Goal: Task Accomplishment & Management: Manage account settings

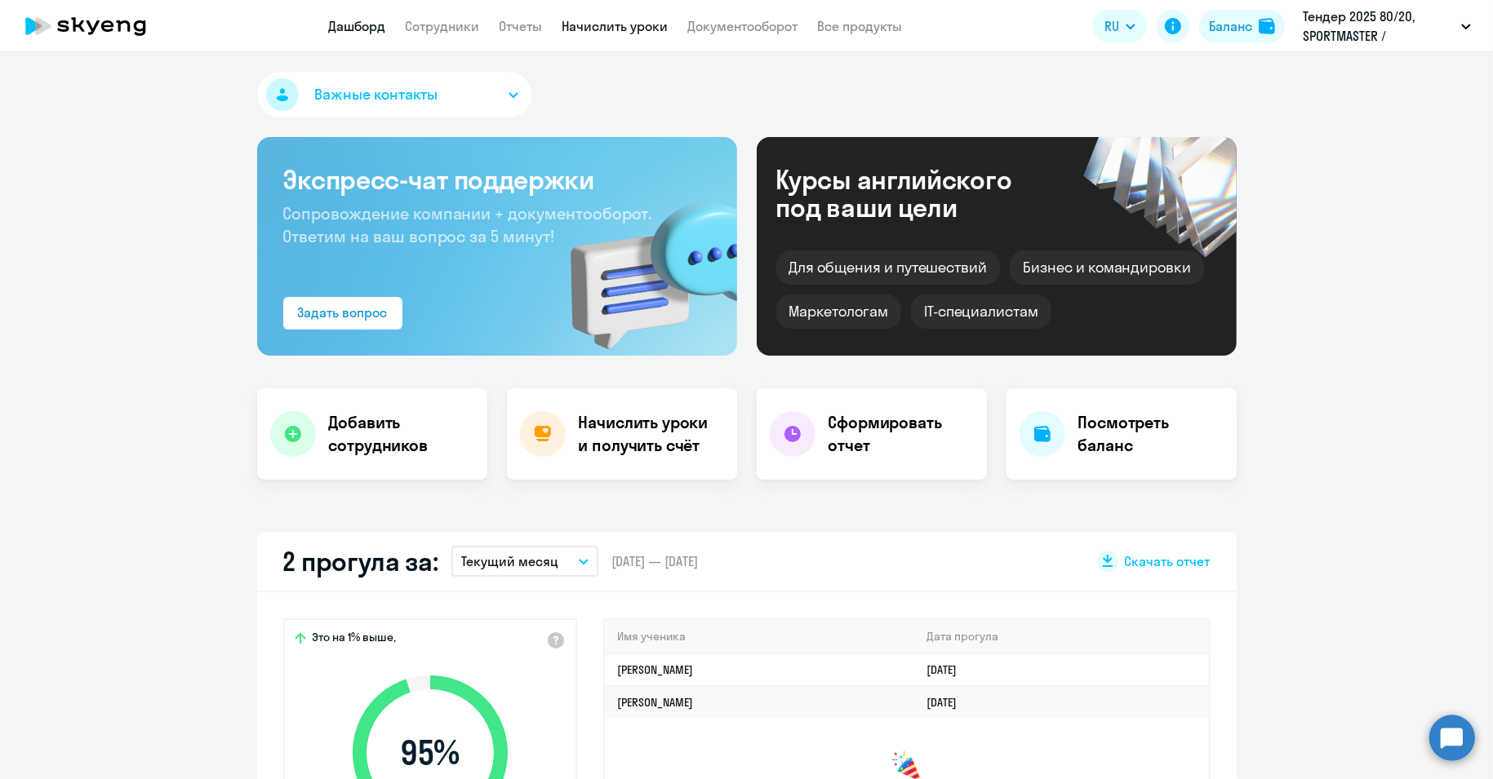
click at [610, 24] on link "Начислить уроки" at bounding box center [615, 26] width 106 height 16
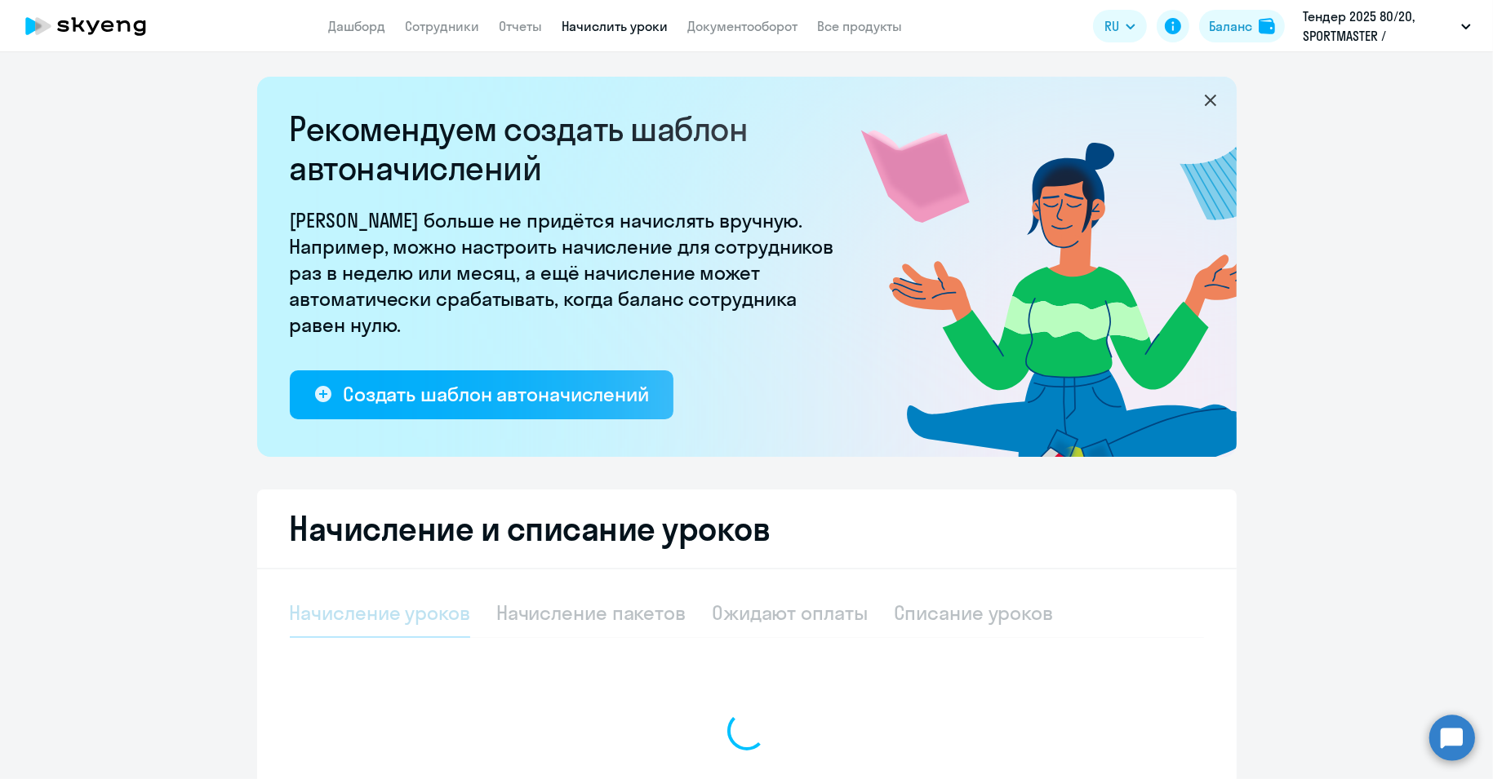
select select "10"
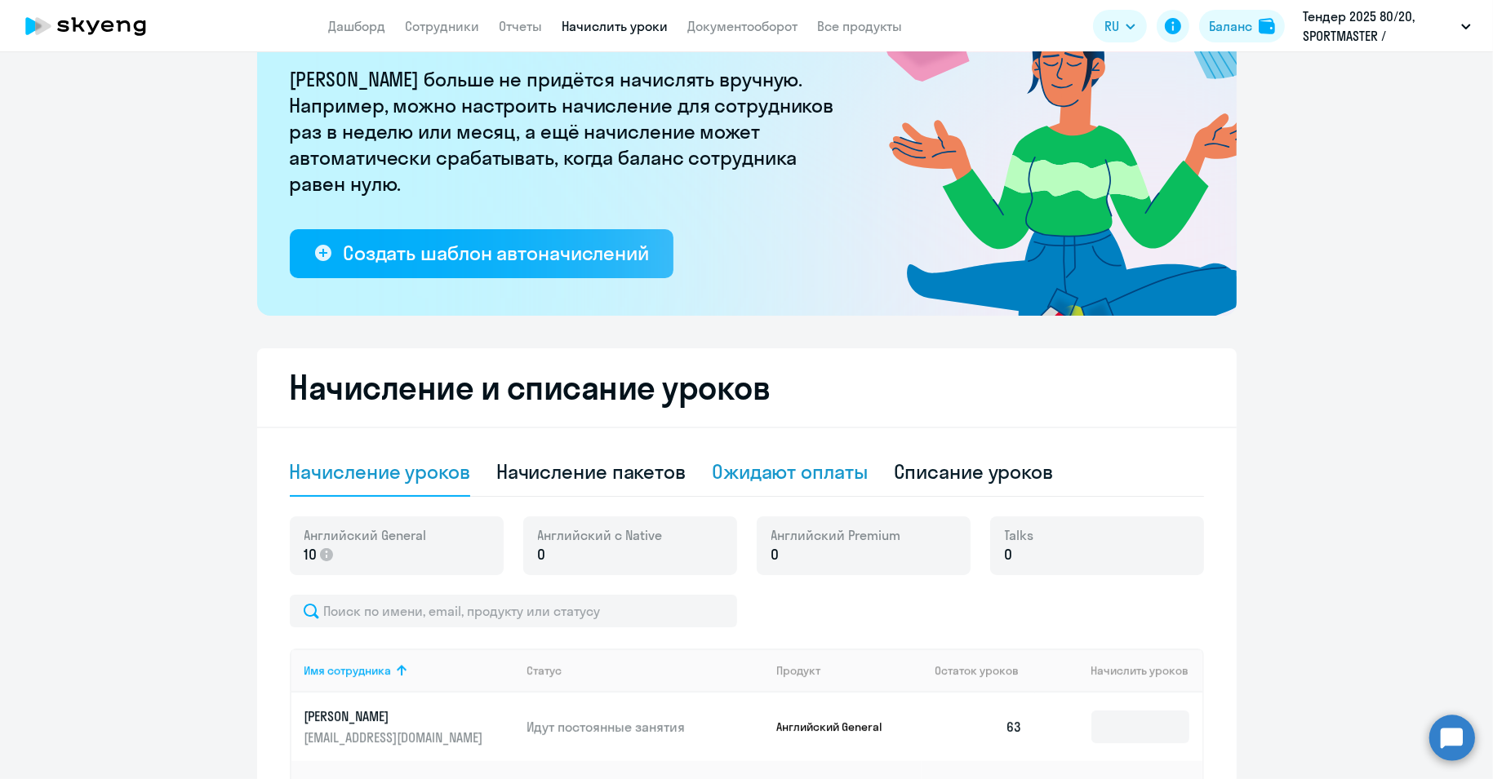
scroll to position [181, 0]
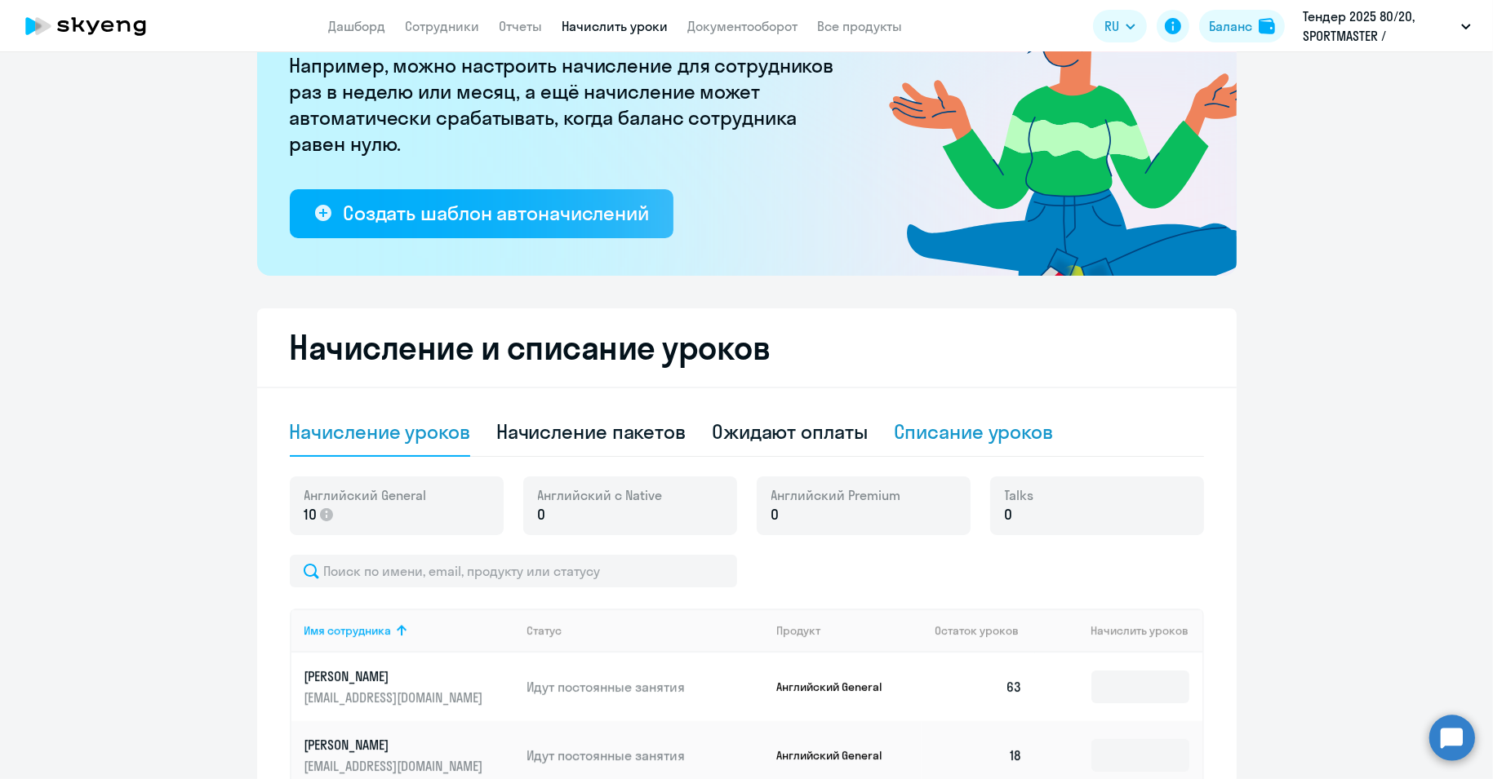
click at [951, 428] on div "Списание уроков" at bounding box center [974, 432] width 160 height 26
select select "10"
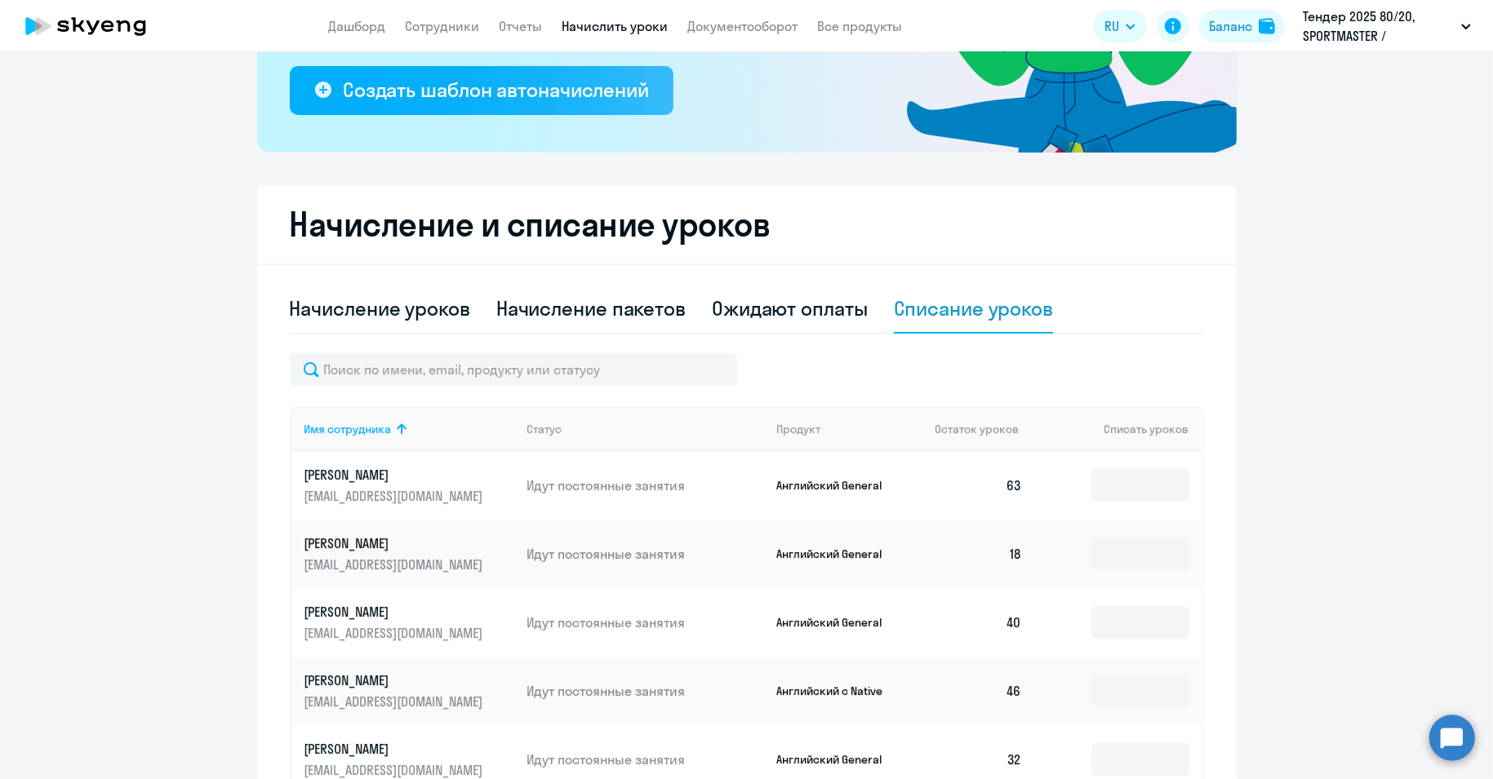
scroll to position [362, 0]
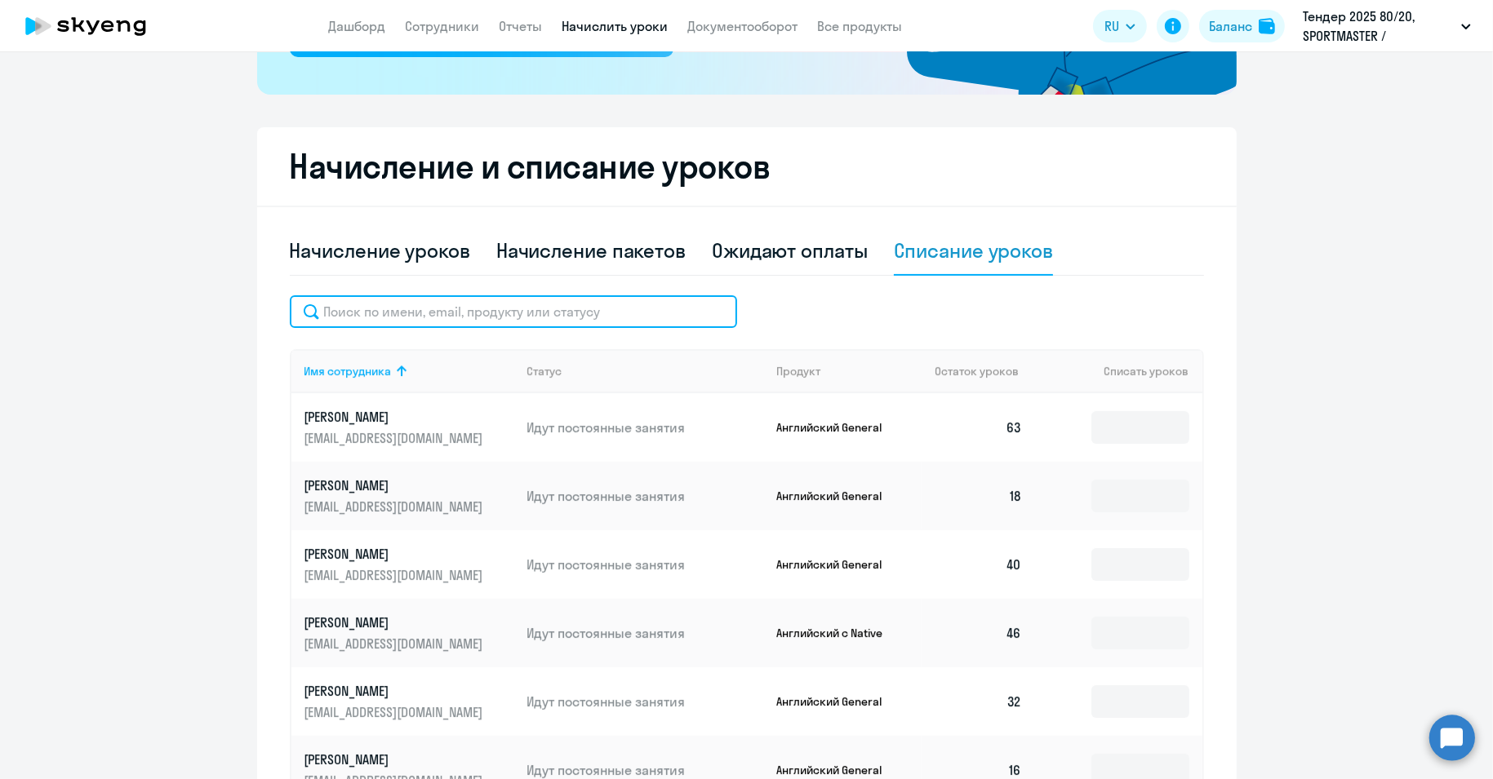
click at [371, 307] on input "text" at bounding box center [513, 311] width 447 height 33
paste input "[PERSON_NAME]"
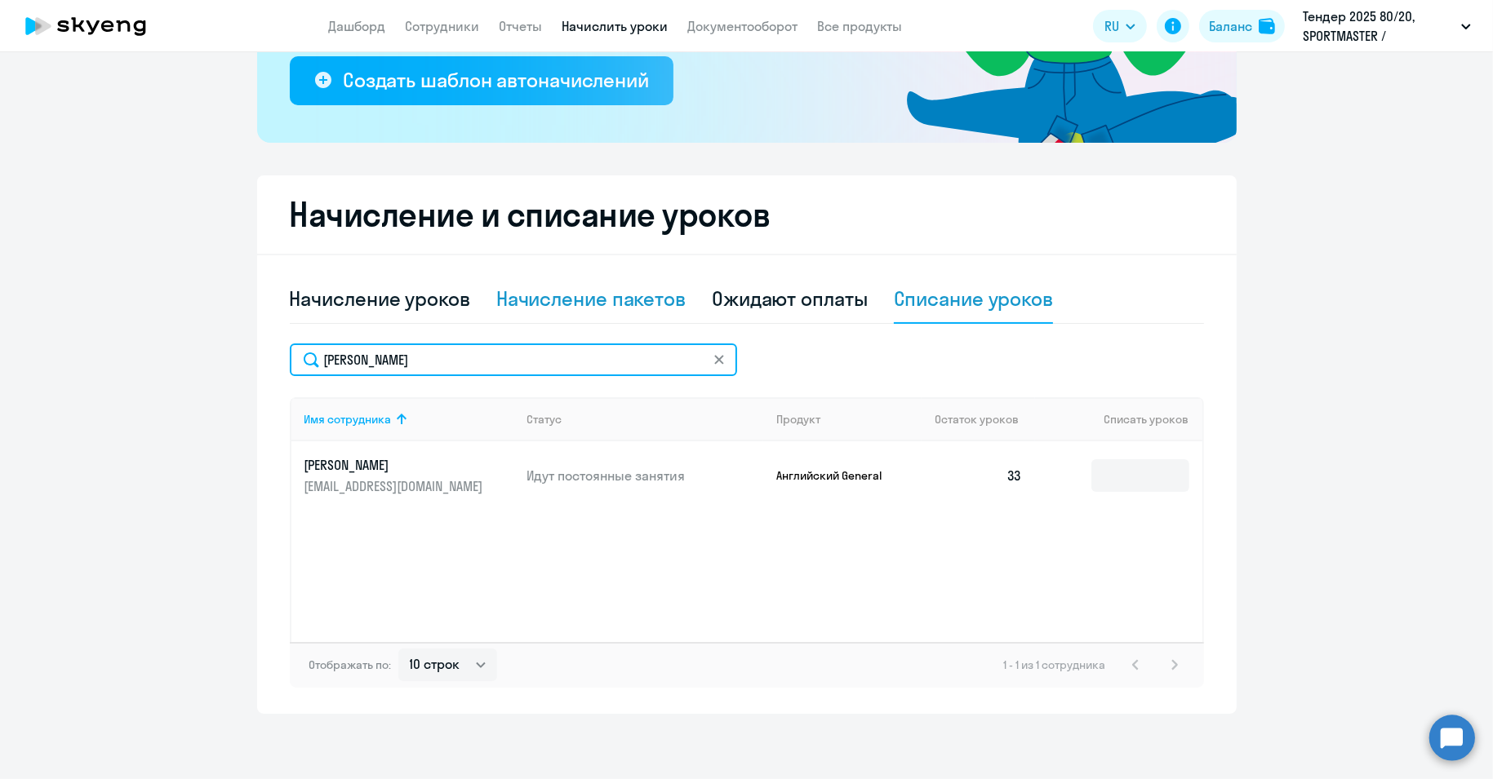
scroll to position [313, 0]
type input "[PERSON_NAME]"
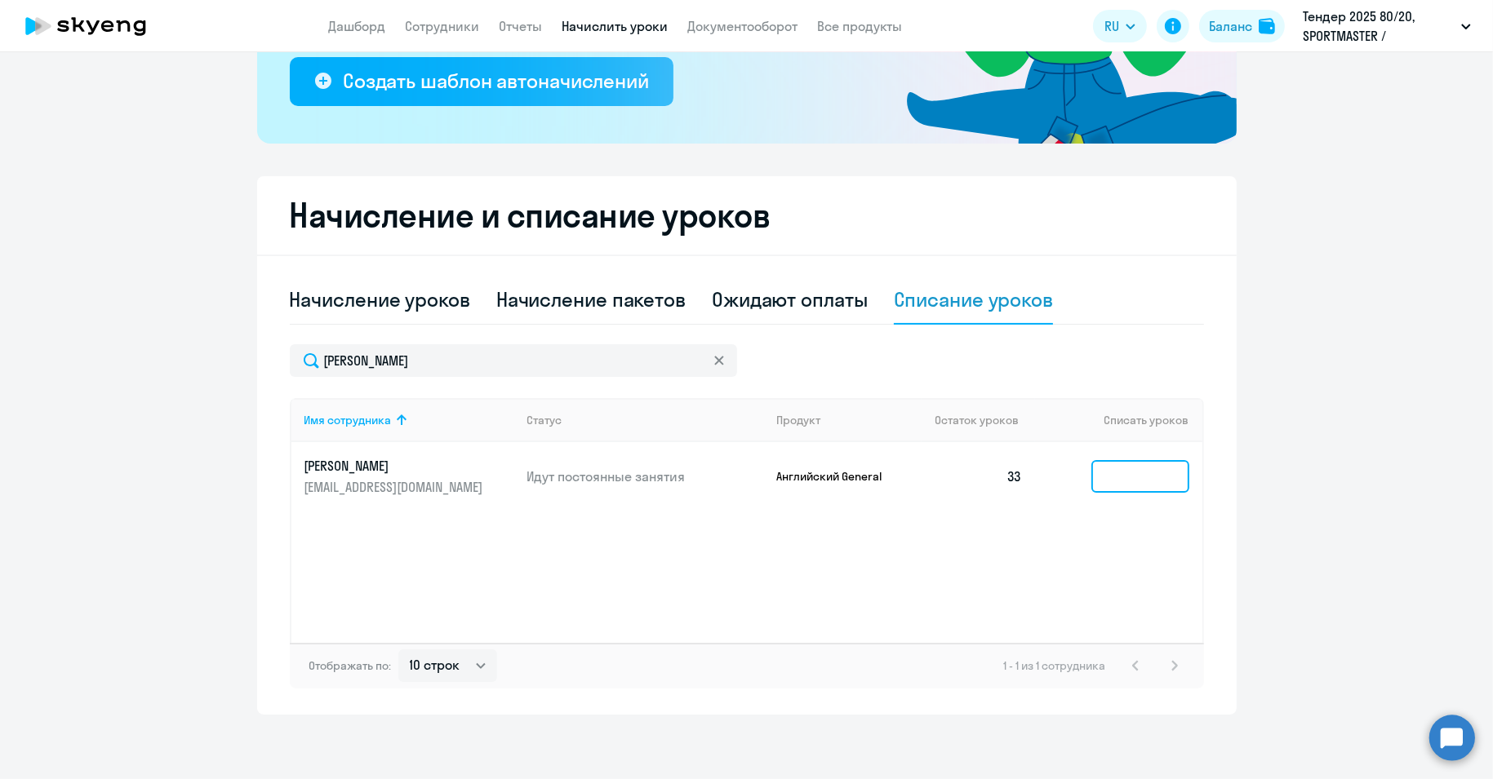
click at [1105, 478] on input at bounding box center [1140, 476] width 98 height 33
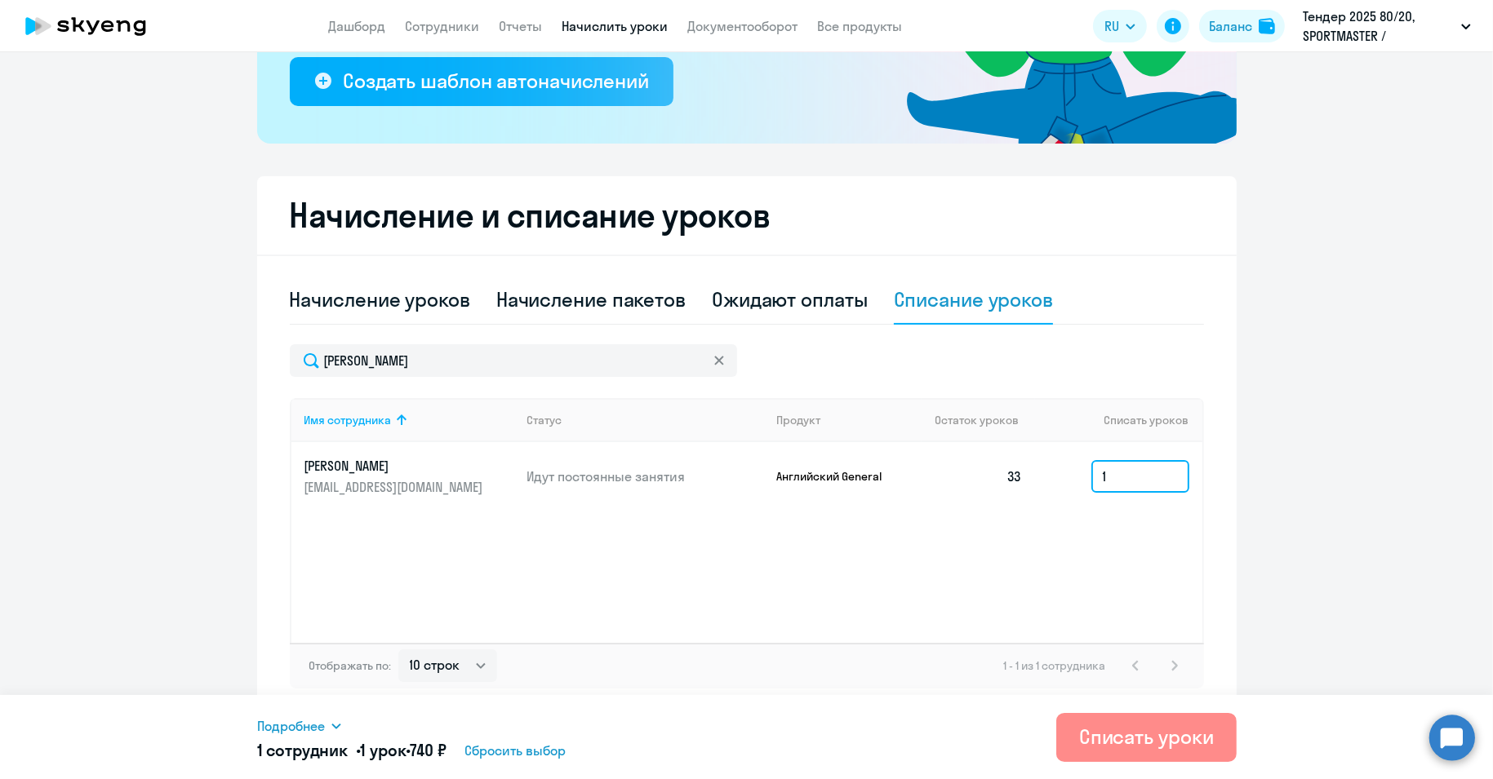
type input "1"
click at [1100, 739] on div "Списать уроки" at bounding box center [1146, 737] width 135 height 26
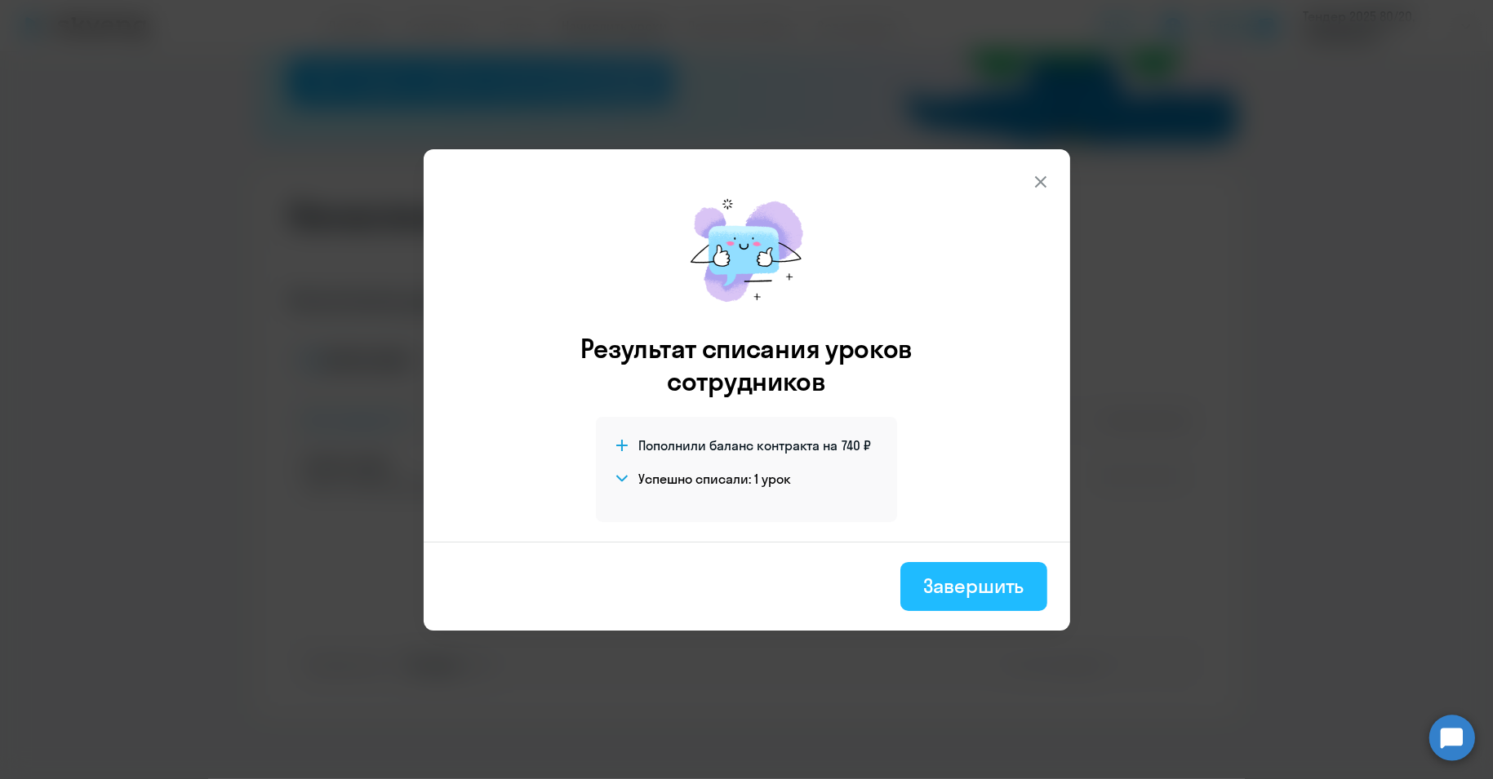
click at [978, 594] on div "Завершить" at bounding box center [973, 586] width 100 height 26
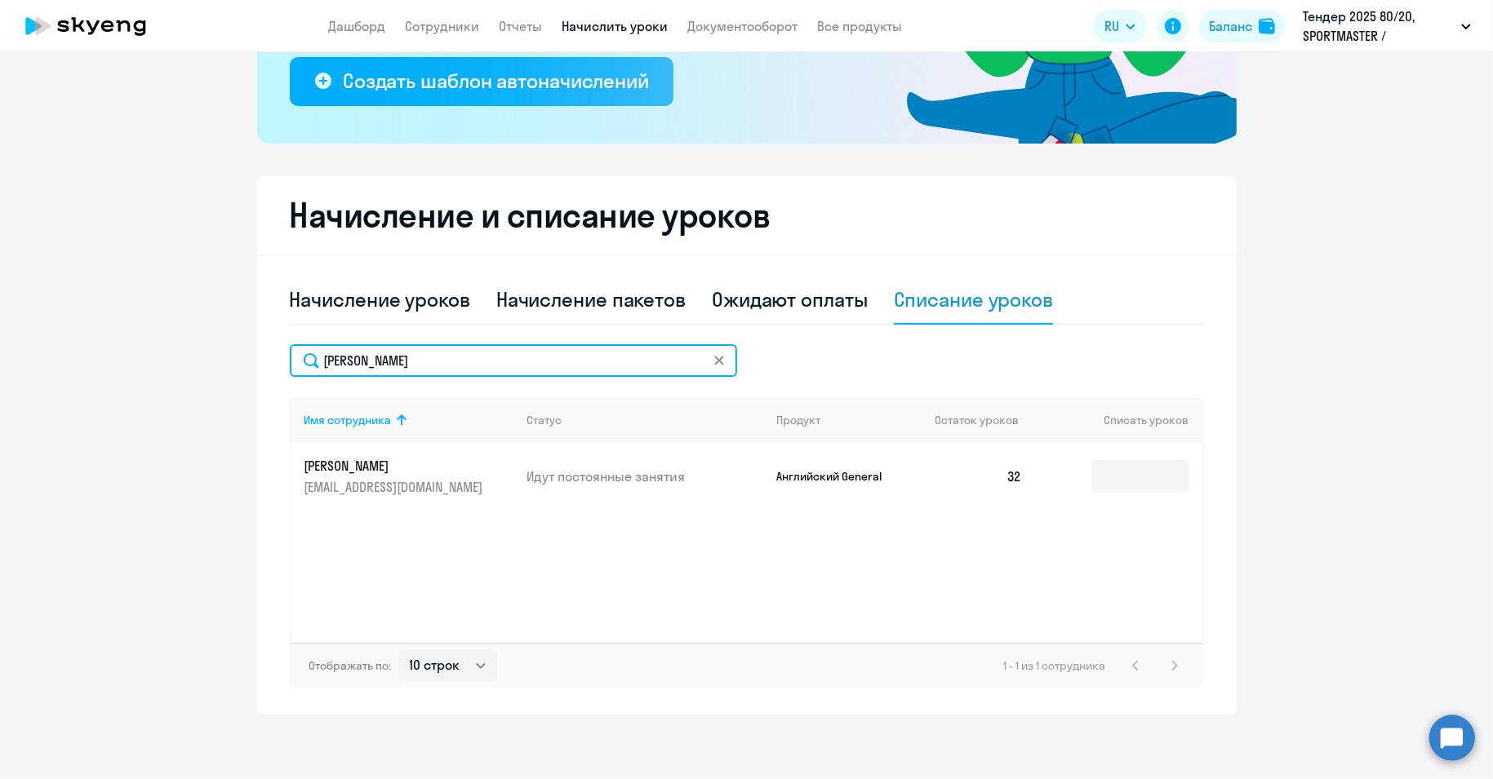
click at [338, 362] on input "[PERSON_NAME]" at bounding box center [513, 360] width 447 height 33
paste input "остоков"
type input "[PERSON_NAME]"
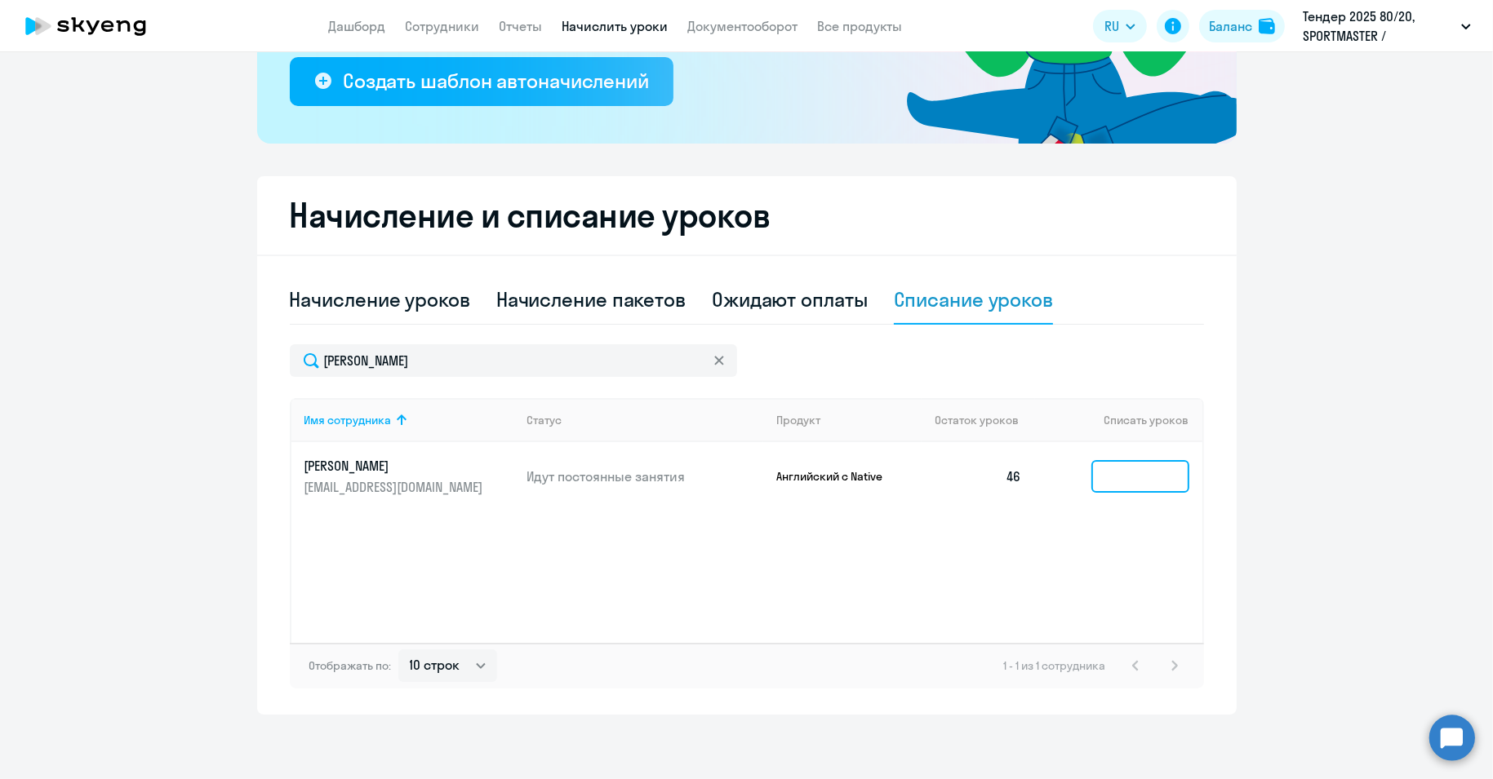
click at [1106, 473] on input at bounding box center [1140, 476] width 98 height 33
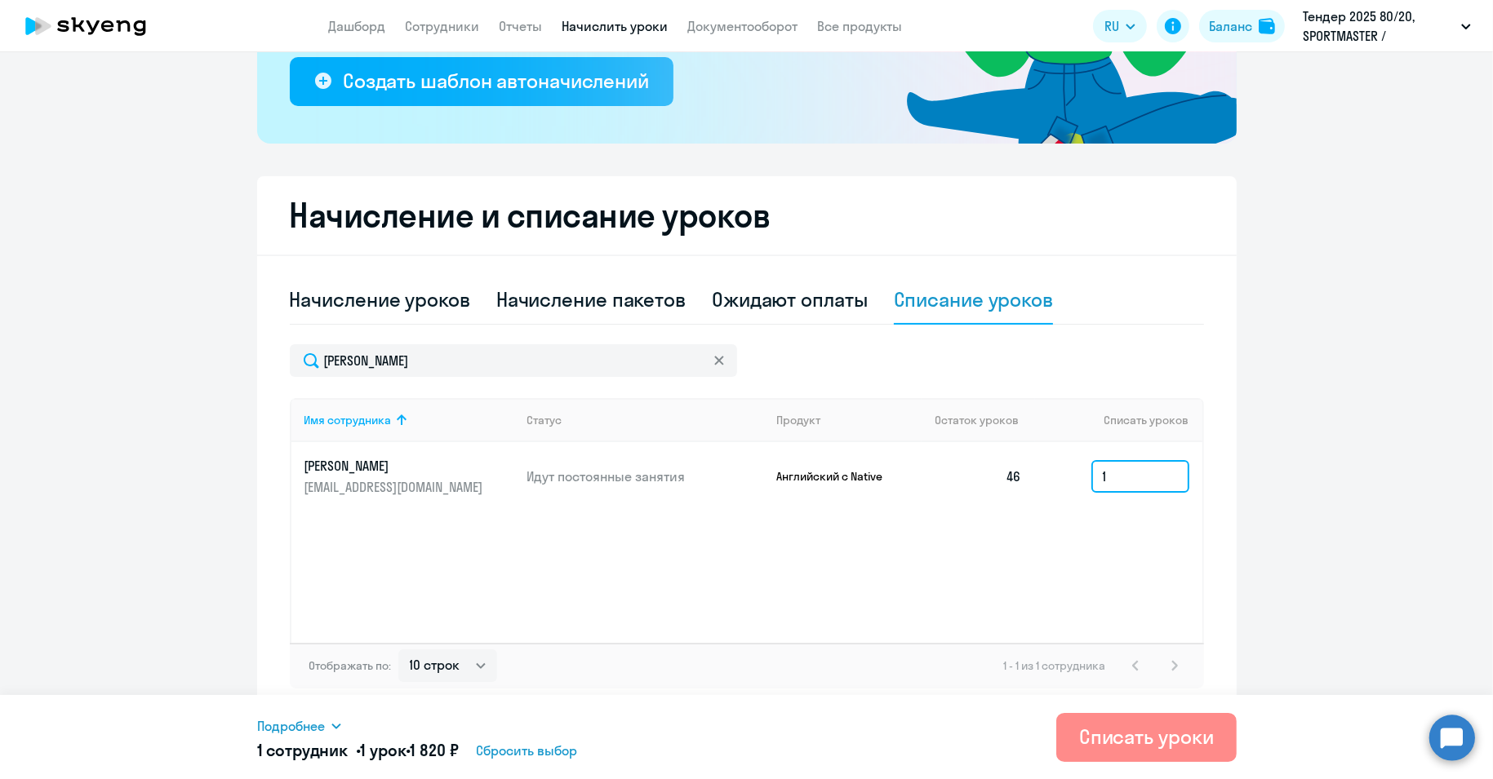
type input "1"
click at [1181, 735] on div "Списать уроки" at bounding box center [1146, 737] width 135 height 26
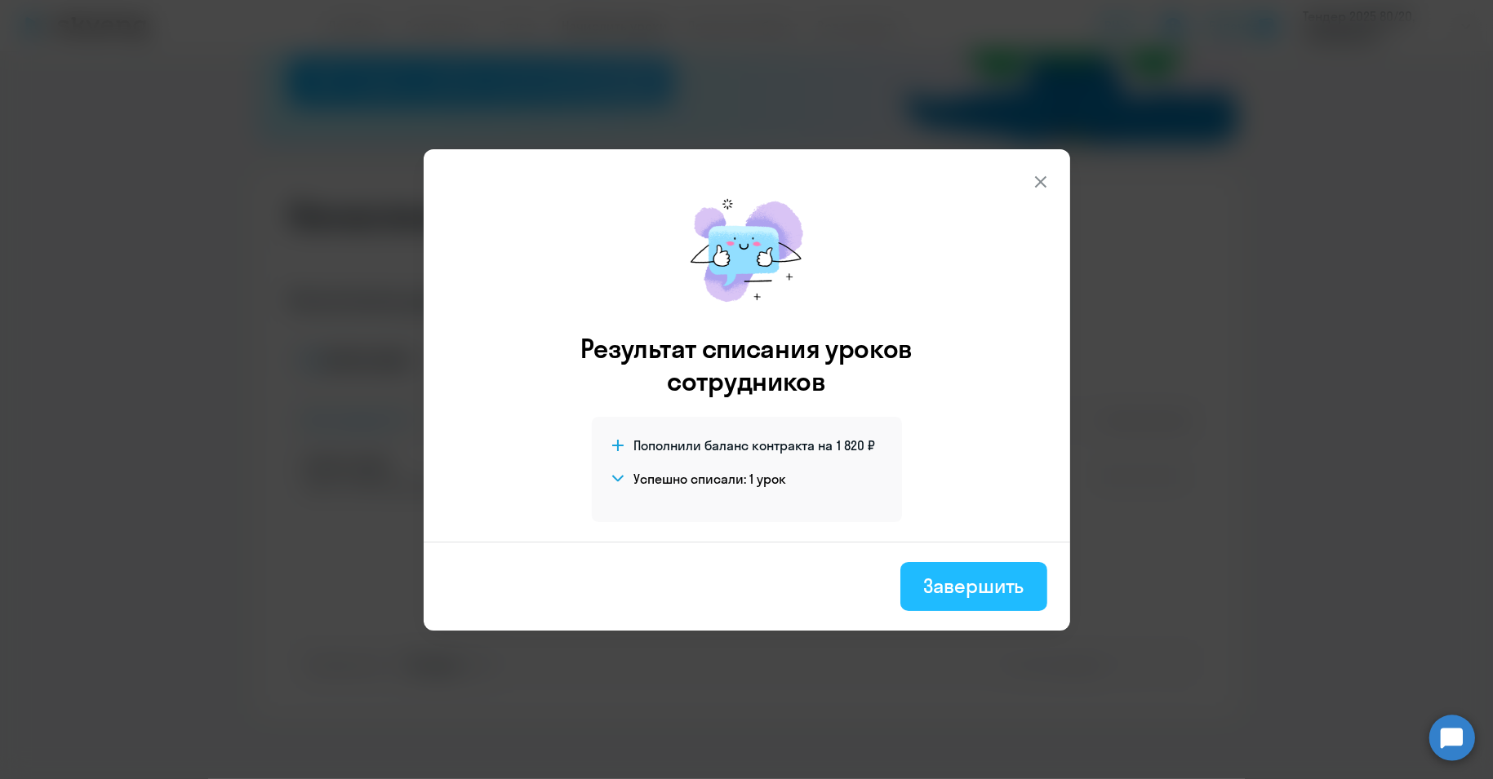
click at [951, 580] on div "Завершить" at bounding box center [973, 586] width 100 height 26
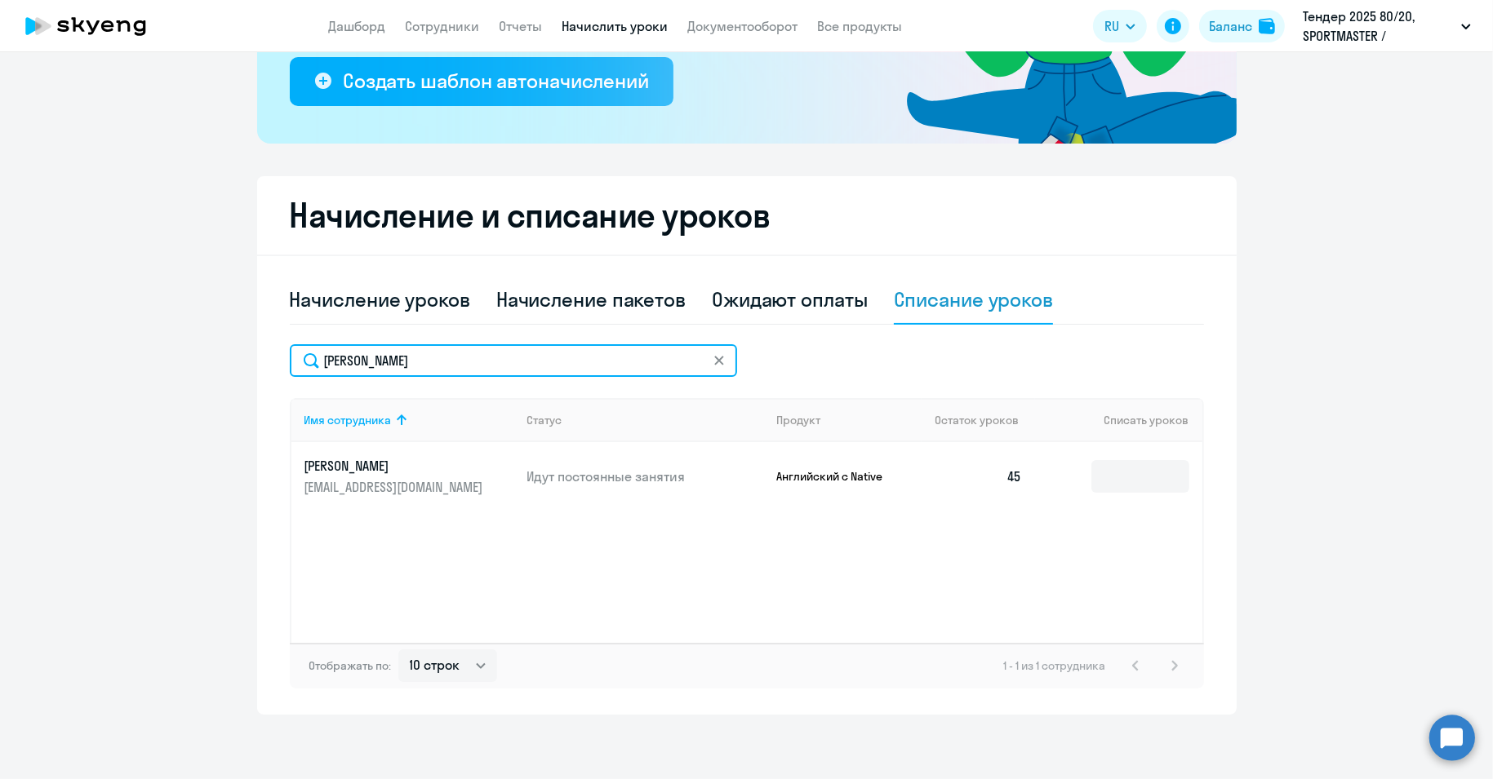
click at [339, 367] on input "[PERSON_NAME]" at bounding box center [513, 360] width 447 height 33
paste input "лие"
type input "[PERSON_NAME]"
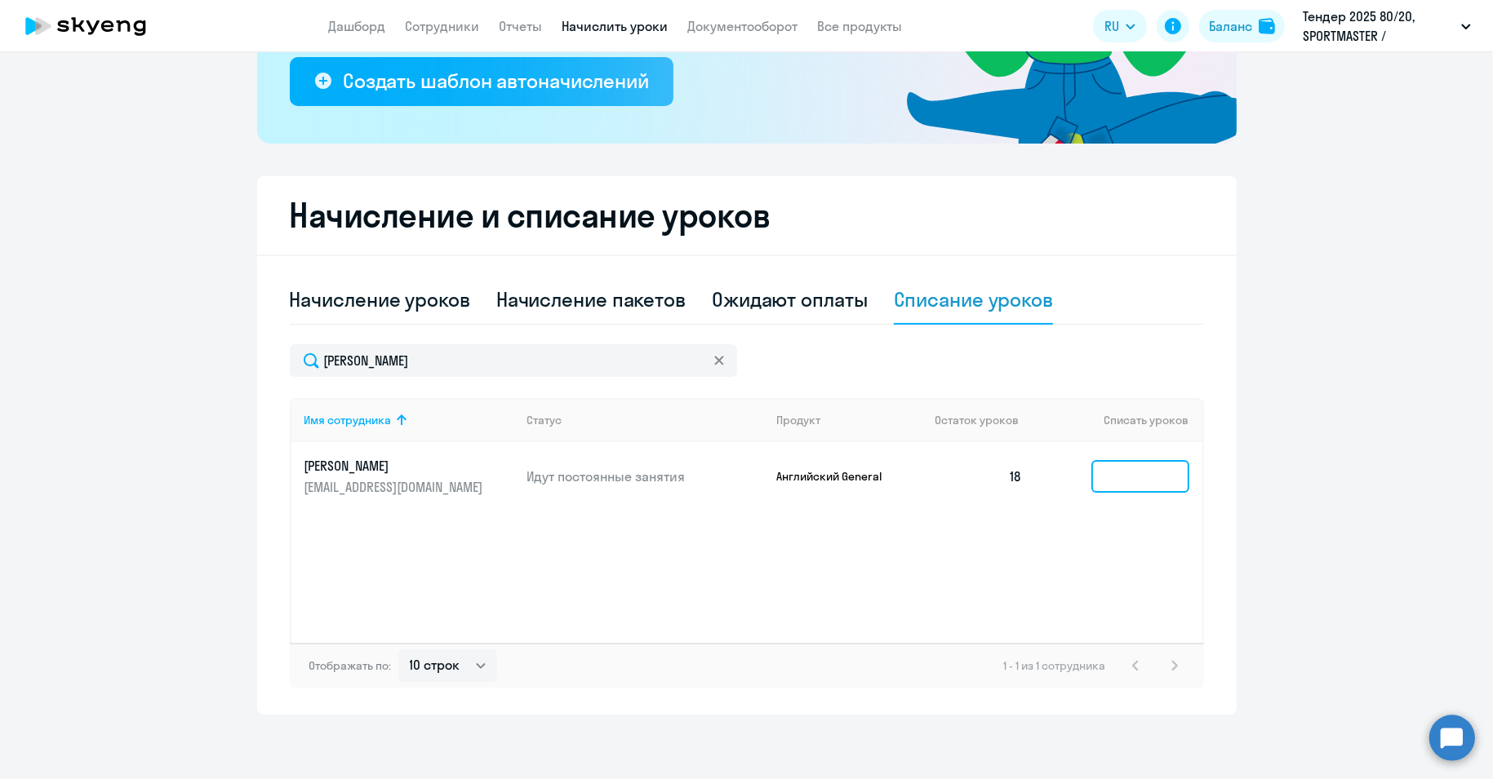
click at [1125, 485] on input at bounding box center [1140, 476] width 98 height 33
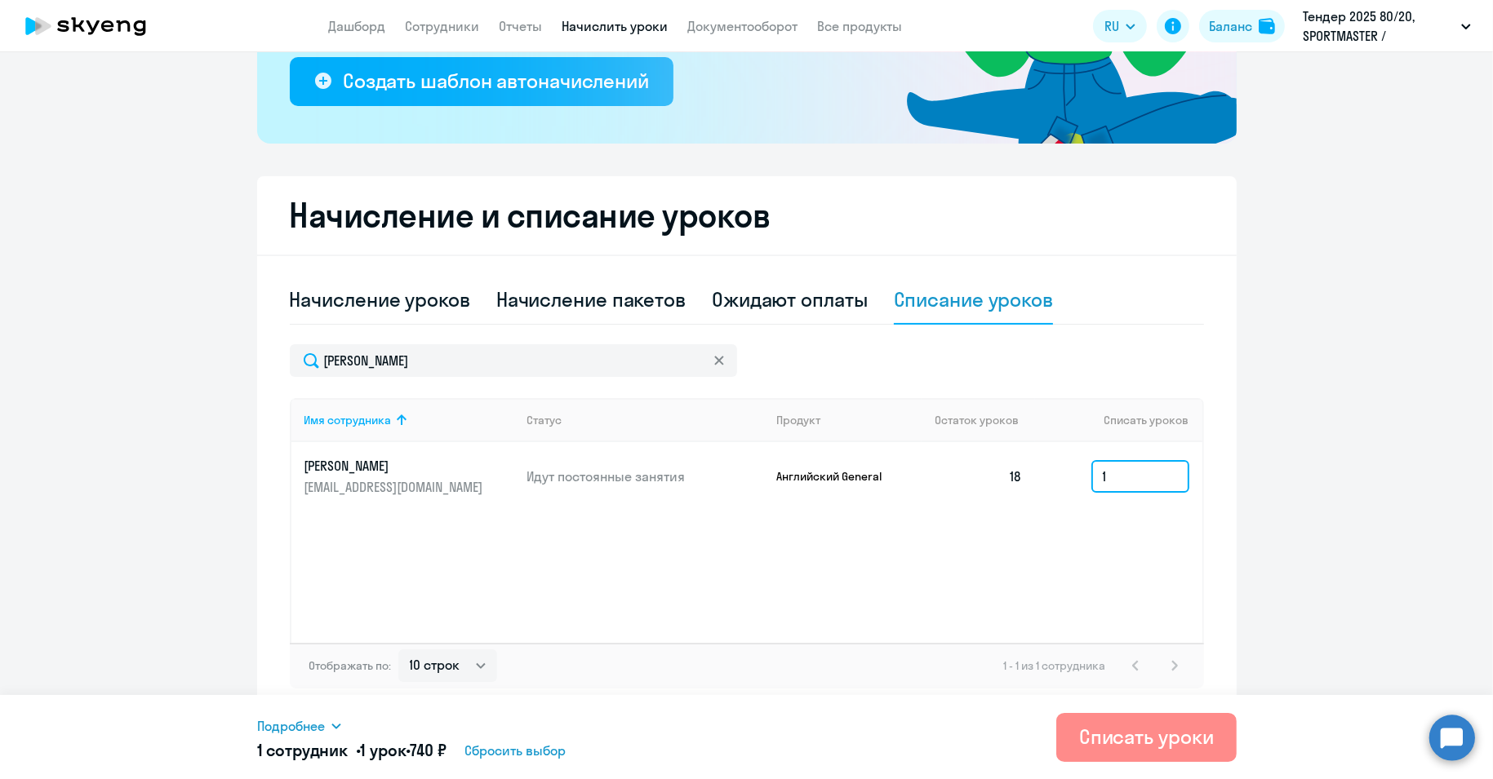
type input "1"
click at [1148, 726] on div "Списать уроки" at bounding box center [1146, 737] width 135 height 26
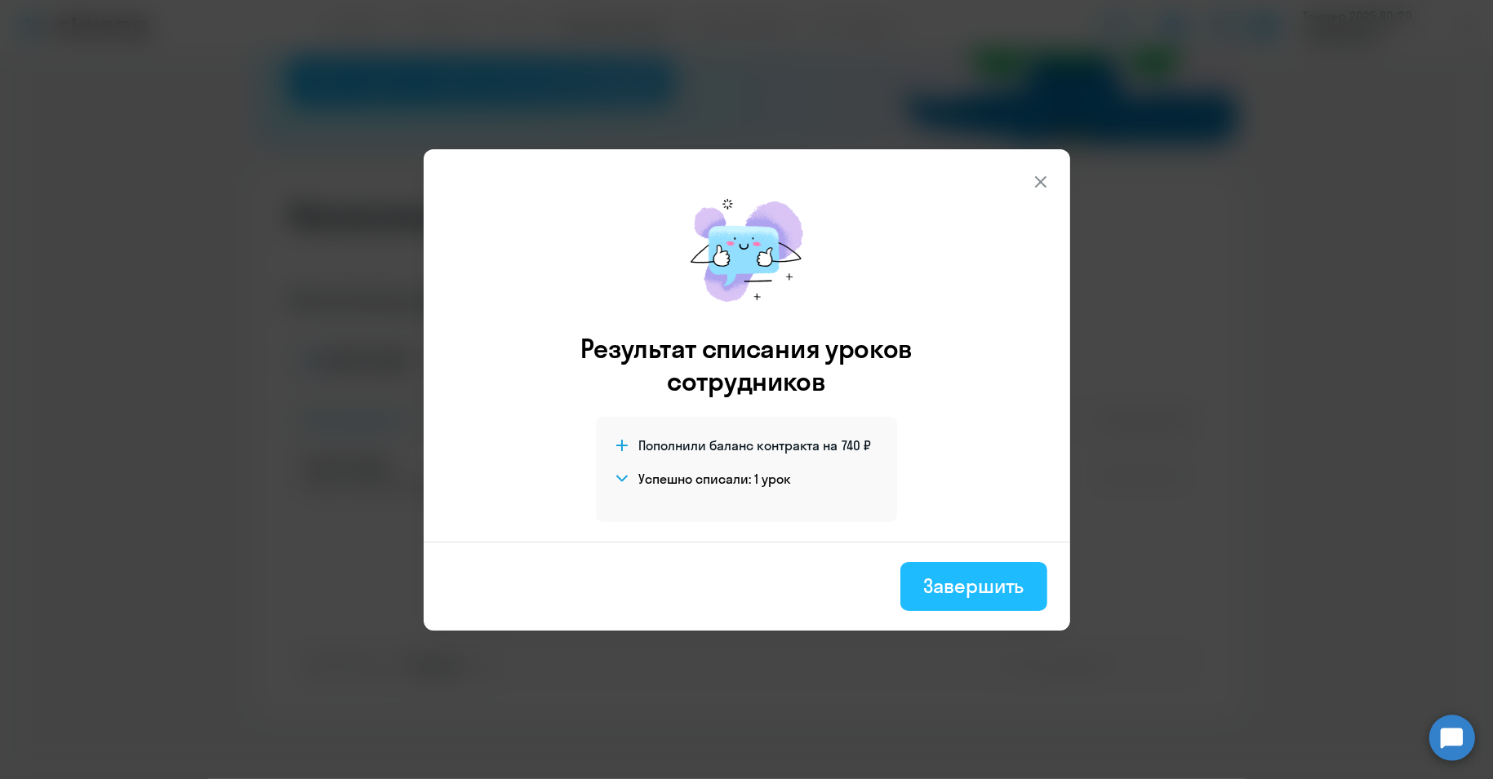
click at [963, 589] on div "Завершить" at bounding box center [973, 586] width 100 height 26
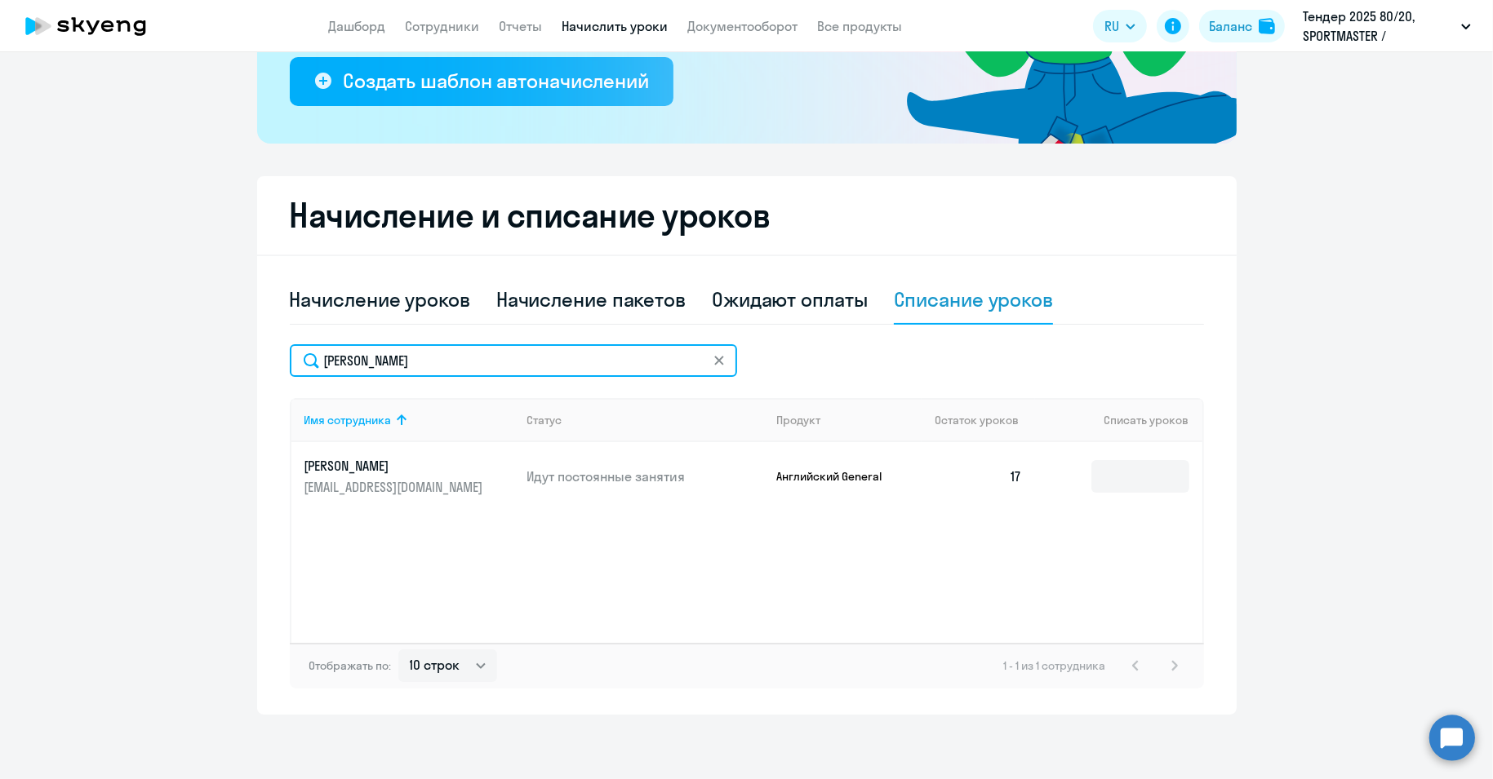
click at [333, 367] on input "[PERSON_NAME]" at bounding box center [513, 360] width 447 height 33
paste input "[PERSON_NAME]"
type input "[PERSON_NAME]"
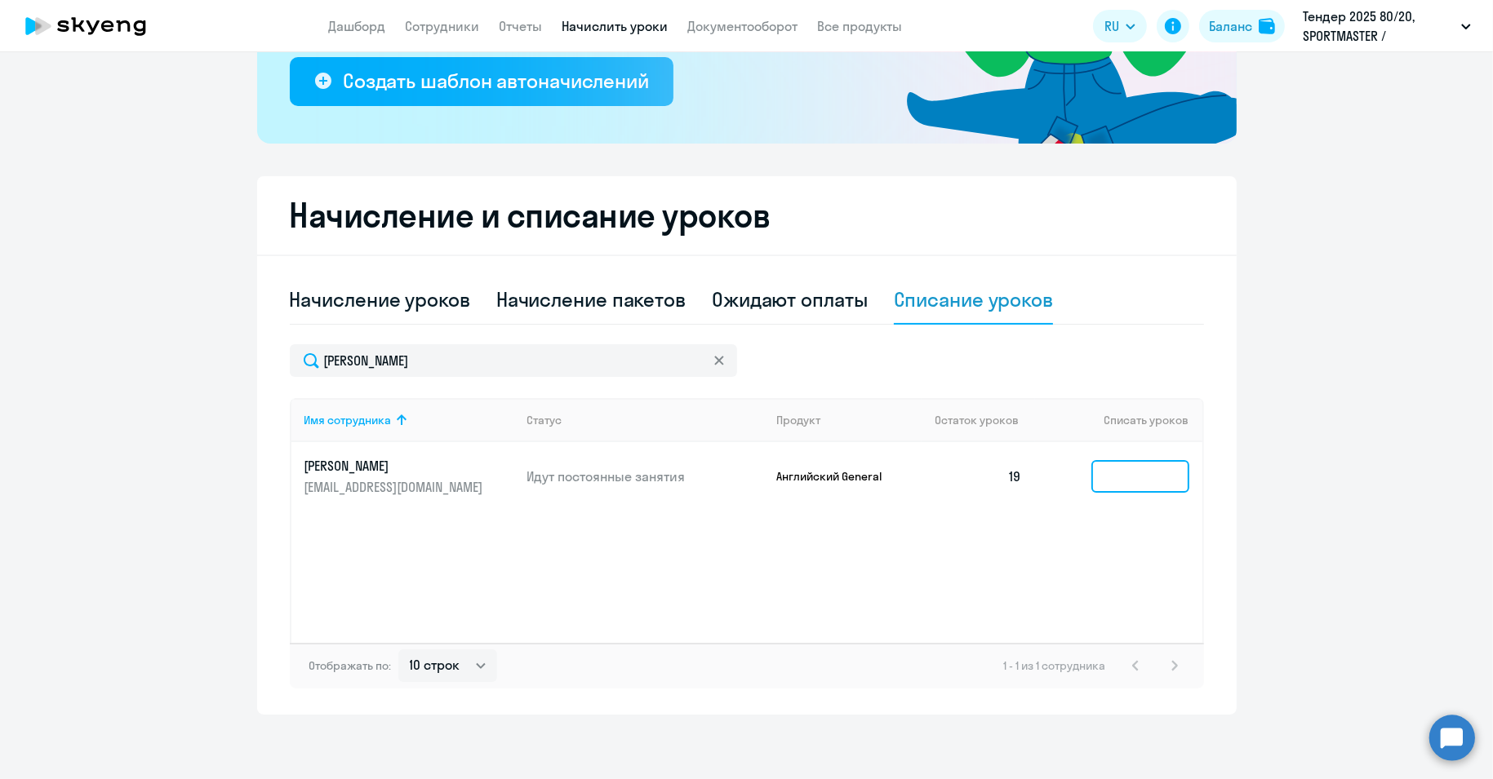
click at [1139, 471] on input at bounding box center [1140, 476] width 98 height 33
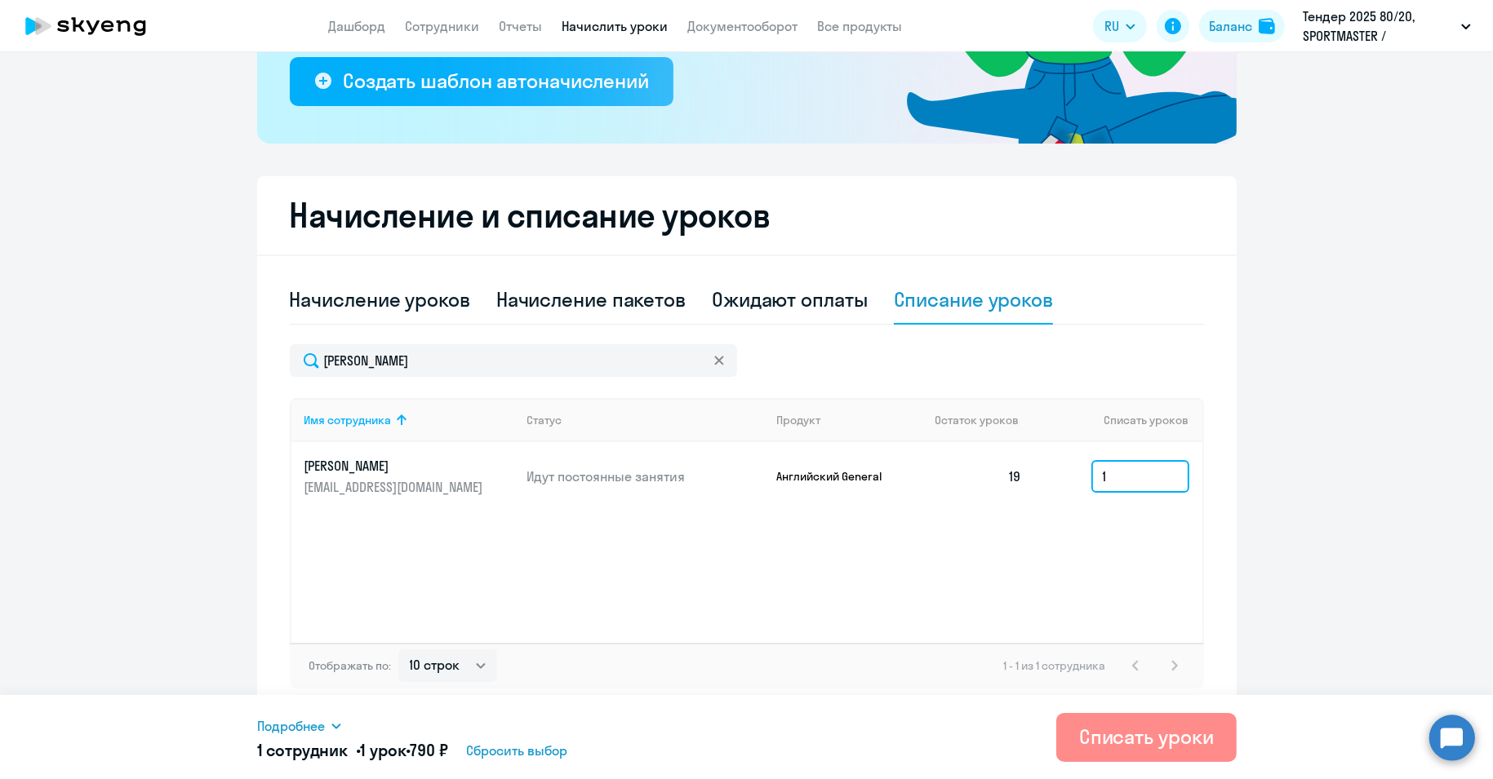
type input "1"
click at [1146, 740] on div "Списать уроки" at bounding box center [1146, 737] width 135 height 26
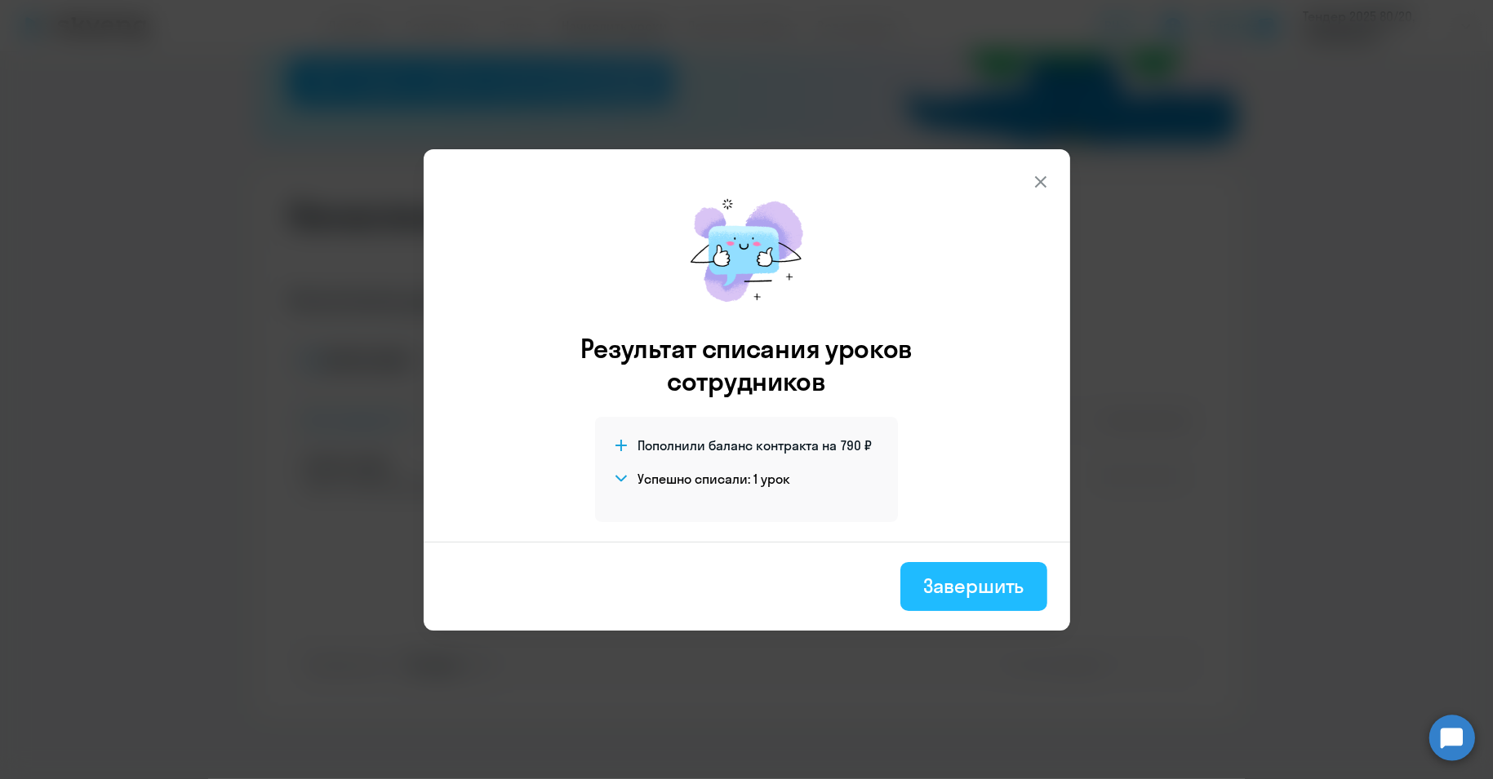
click at [971, 574] on div "Завершить" at bounding box center [973, 586] width 100 height 26
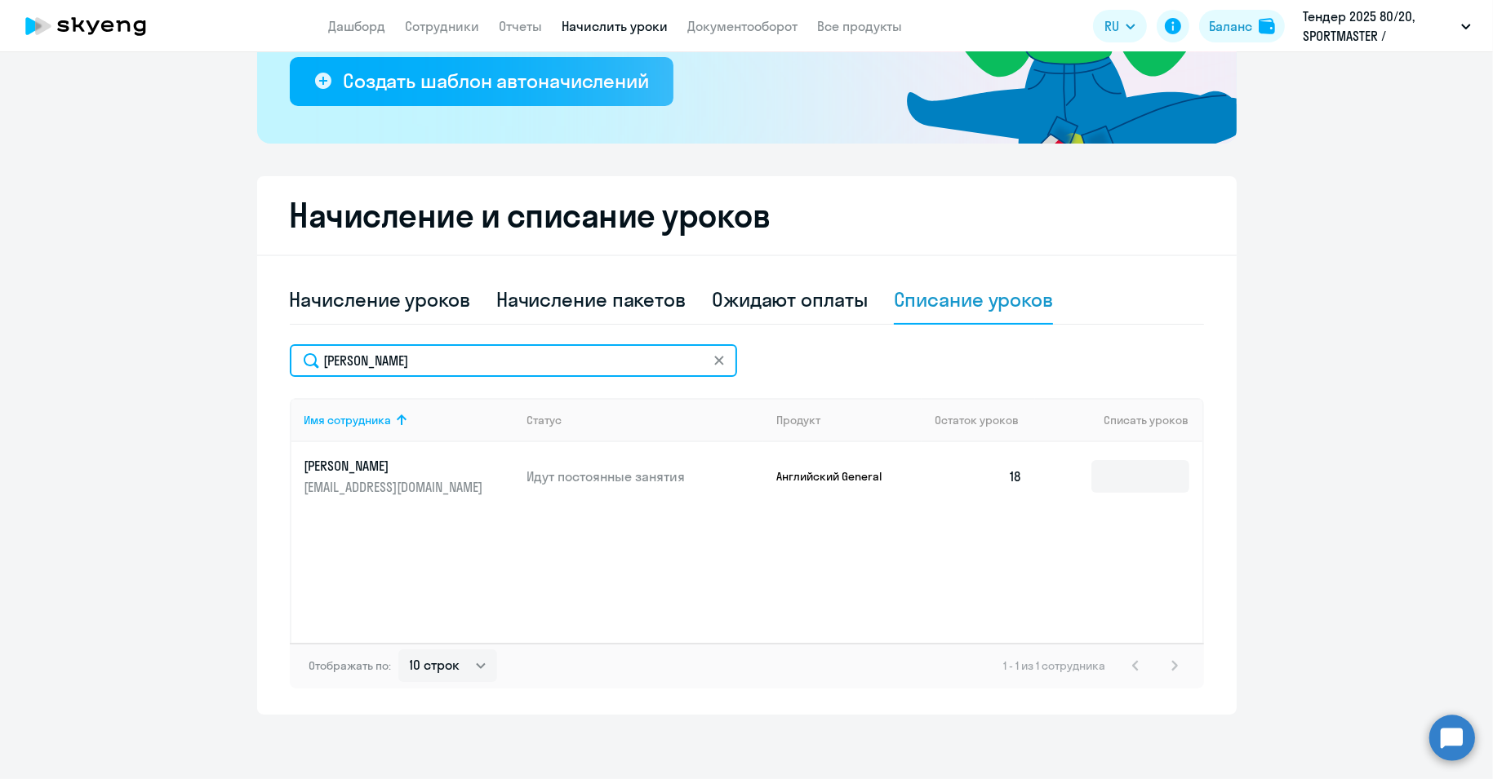
click at [344, 361] on input "[PERSON_NAME]" at bounding box center [513, 360] width 447 height 33
paste input "[PERSON_NAME]"
type input "[PERSON_NAME]"
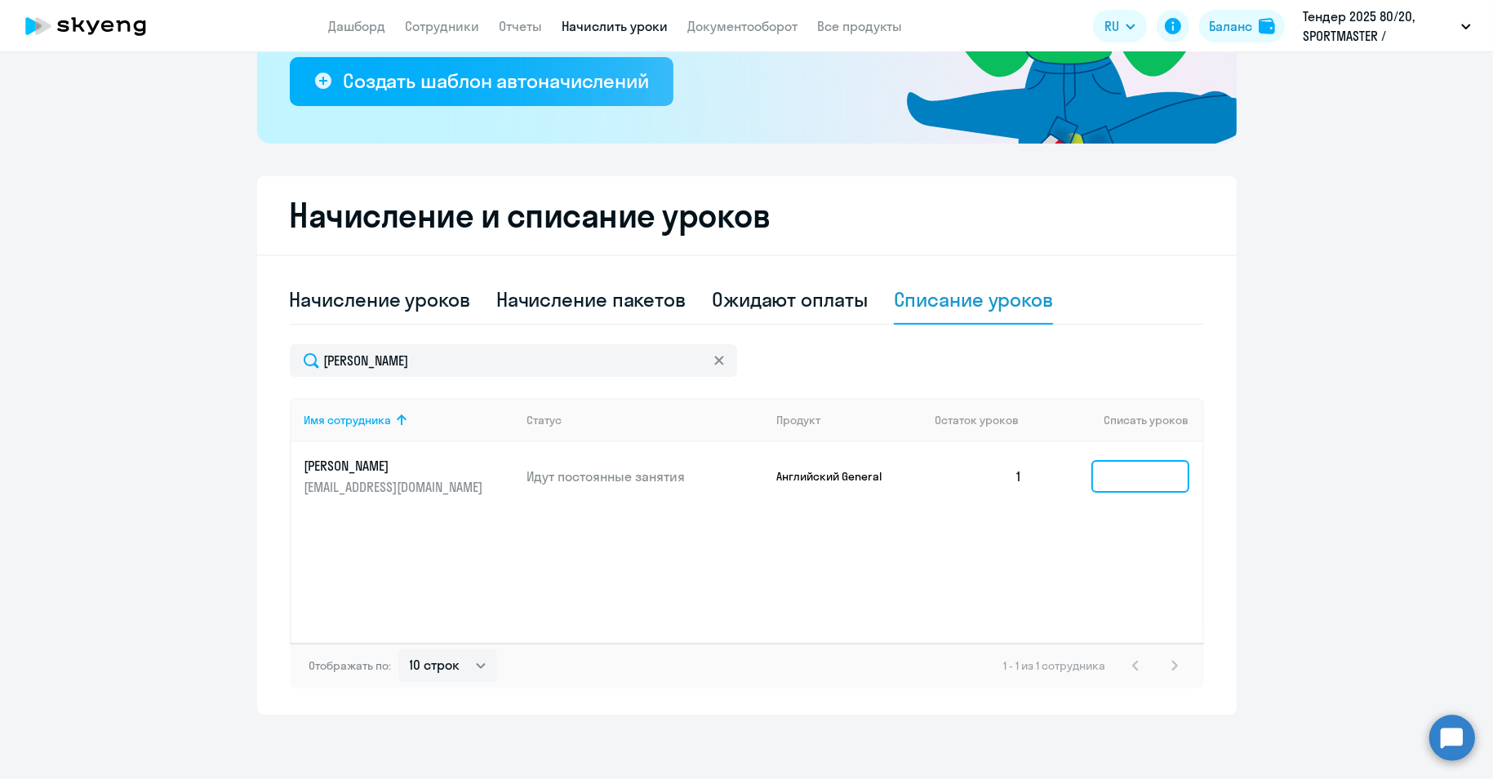
click at [1110, 477] on input at bounding box center [1140, 476] width 98 height 33
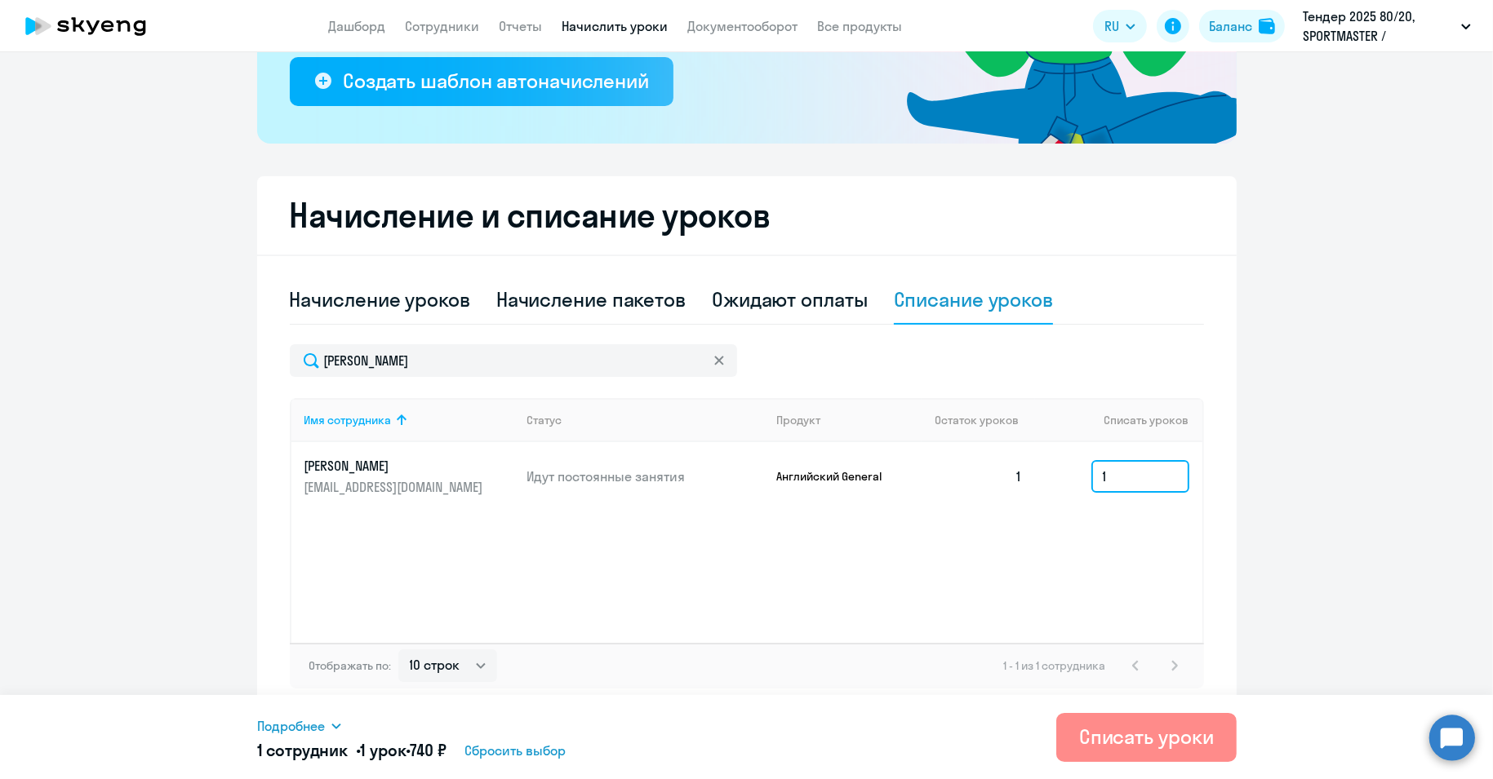
type input "1"
click at [1110, 732] on div "Списать уроки" at bounding box center [1146, 737] width 135 height 26
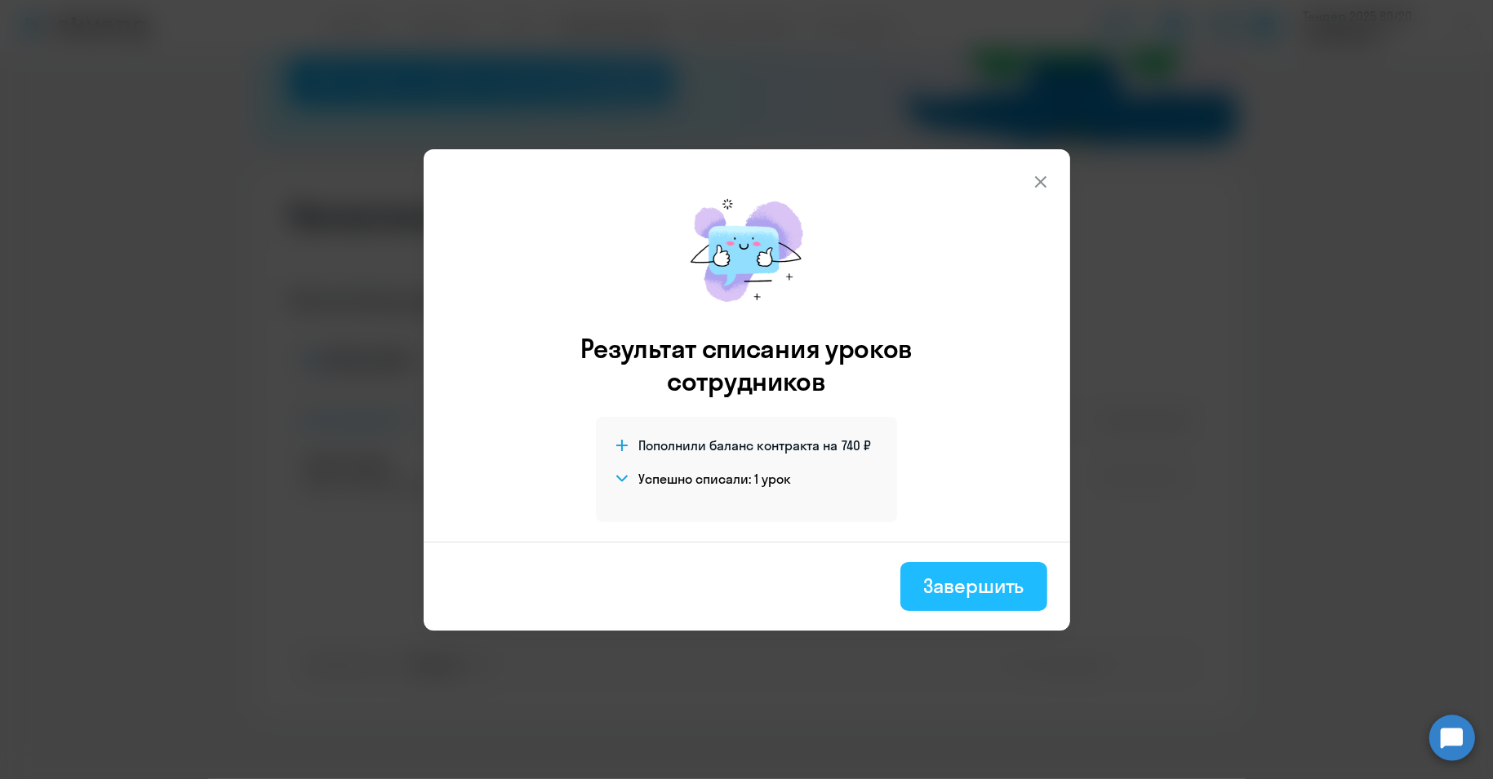
click at [1009, 565] on button "Завершить" at bounding box center [973, 586] width 146 height 49
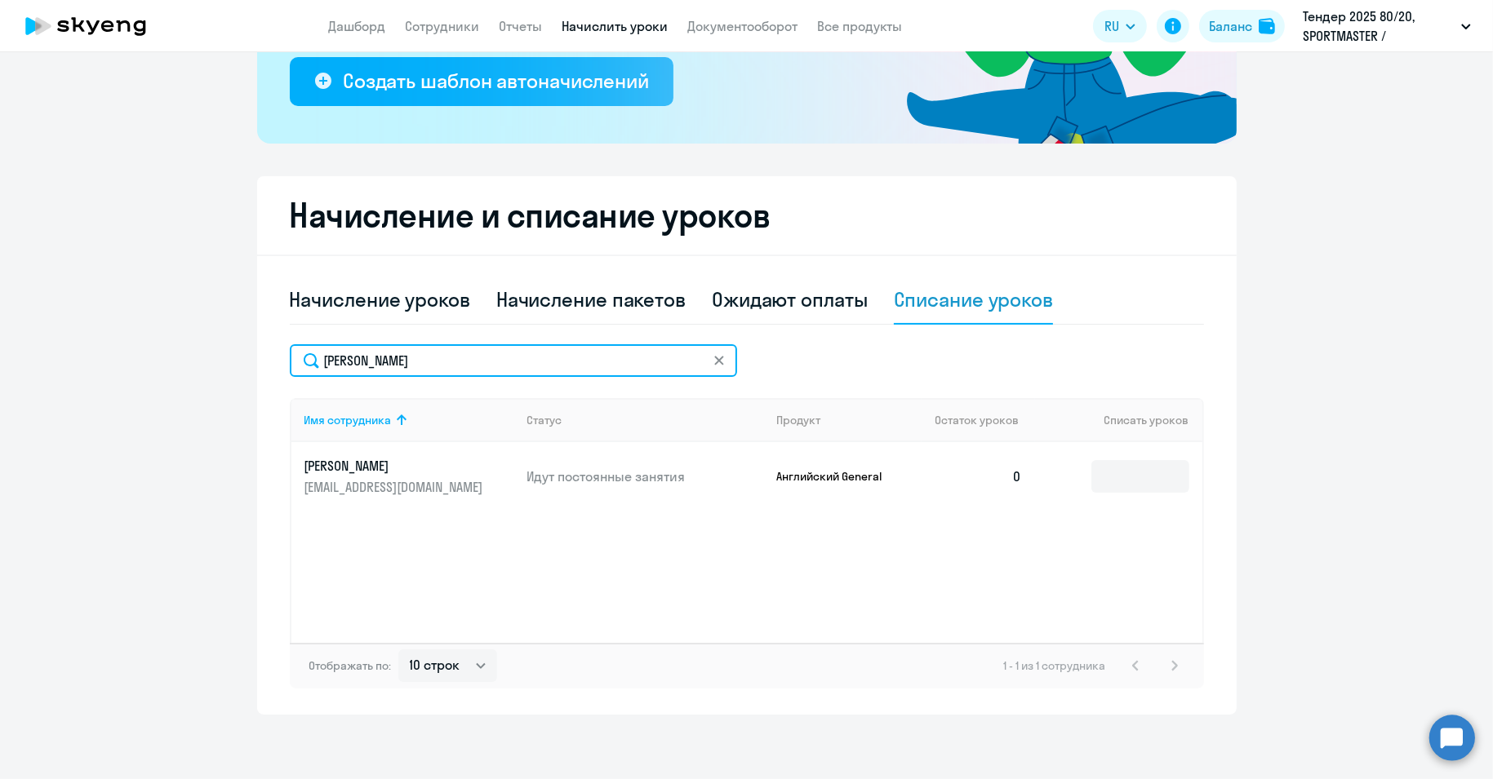
click at [344, 366] on input "[PERSON_NAME]" at bounding box center [513, 360] width 447 height 33
paste input "ульмухамет"
type input "Кульмухаметов"
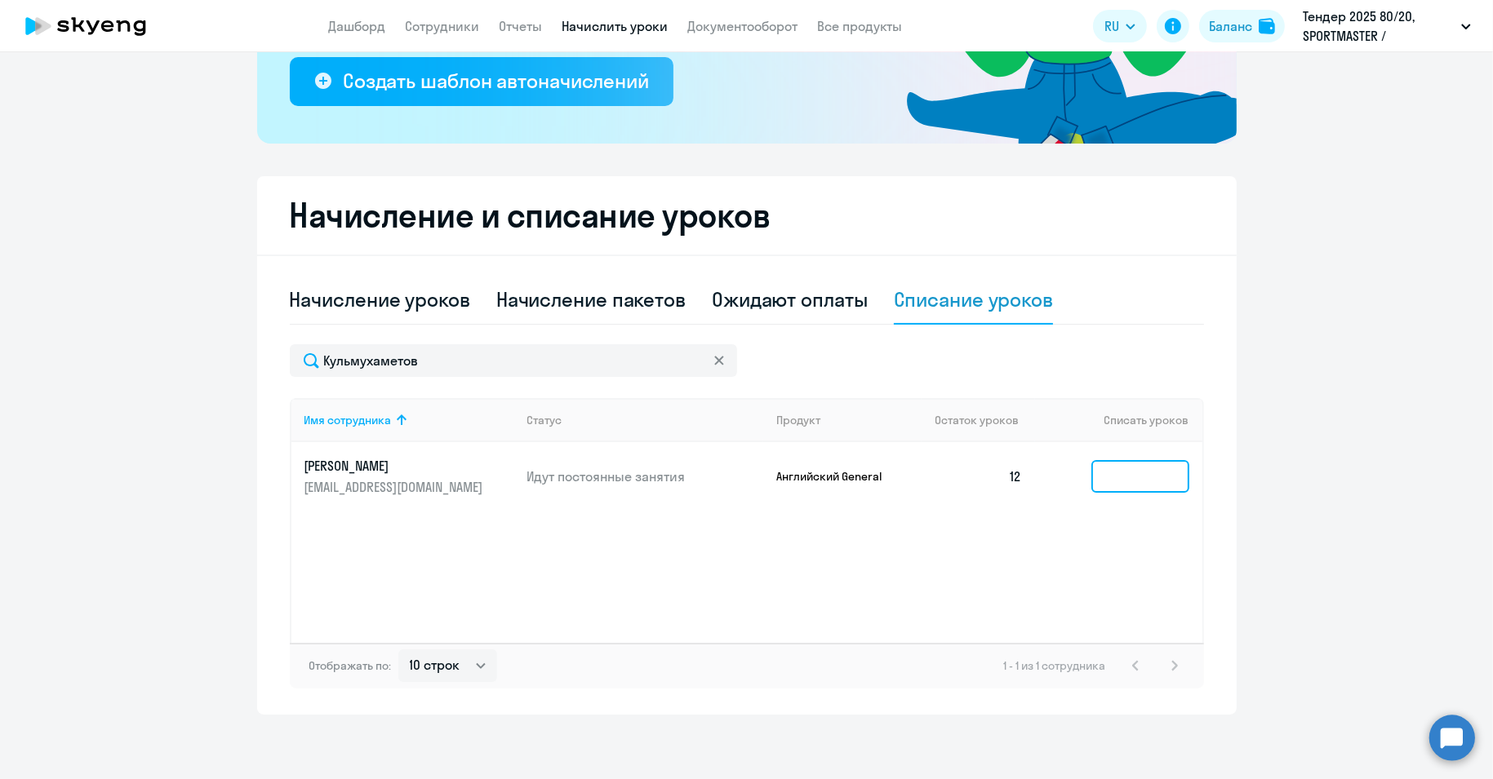
click at [1108, 489] on input at bounding box center [1140, 476] width 98 height 33
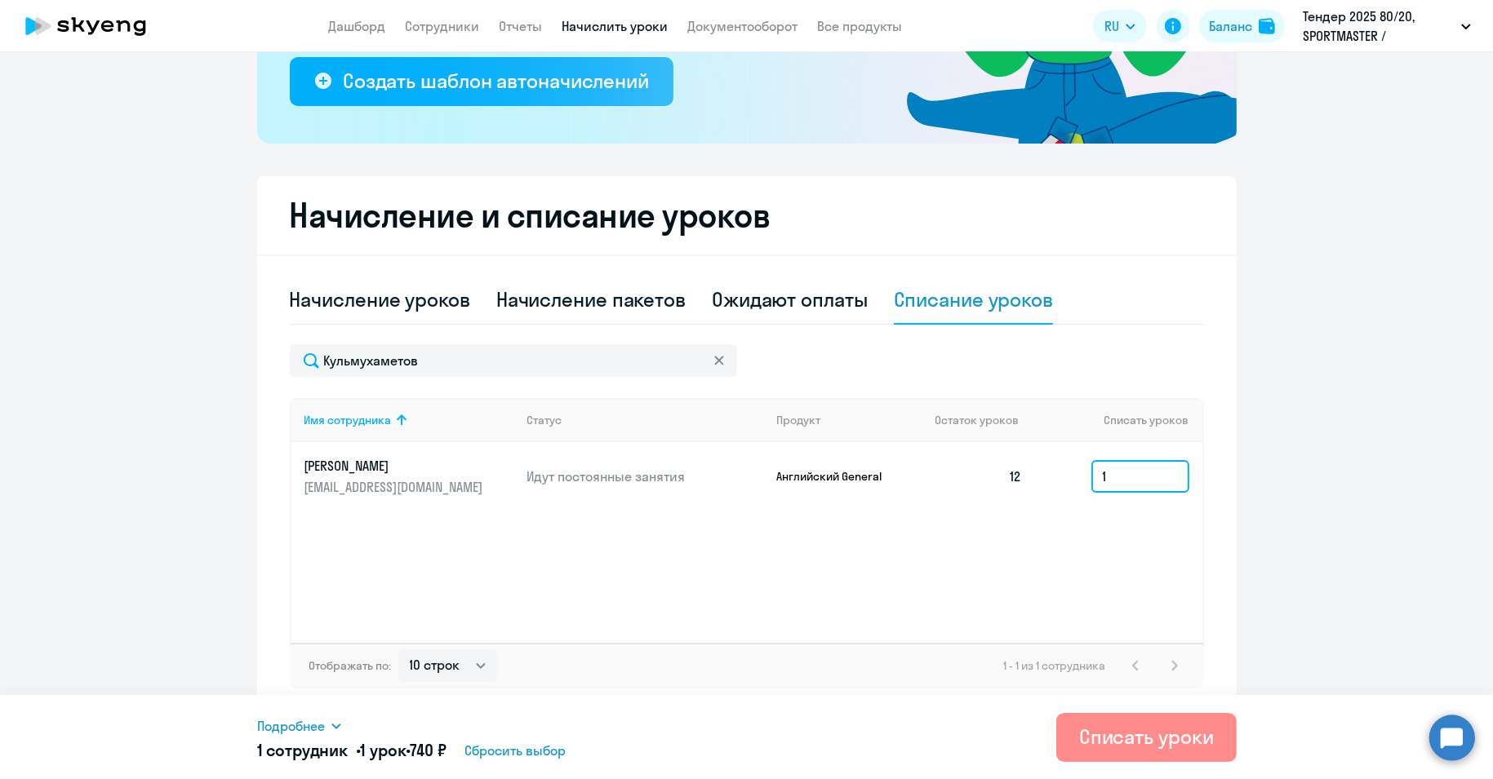
type input "1"
click at [1077, 745] on button "Списать уроки" at bounding box center [1146, 737] width 180 height 49
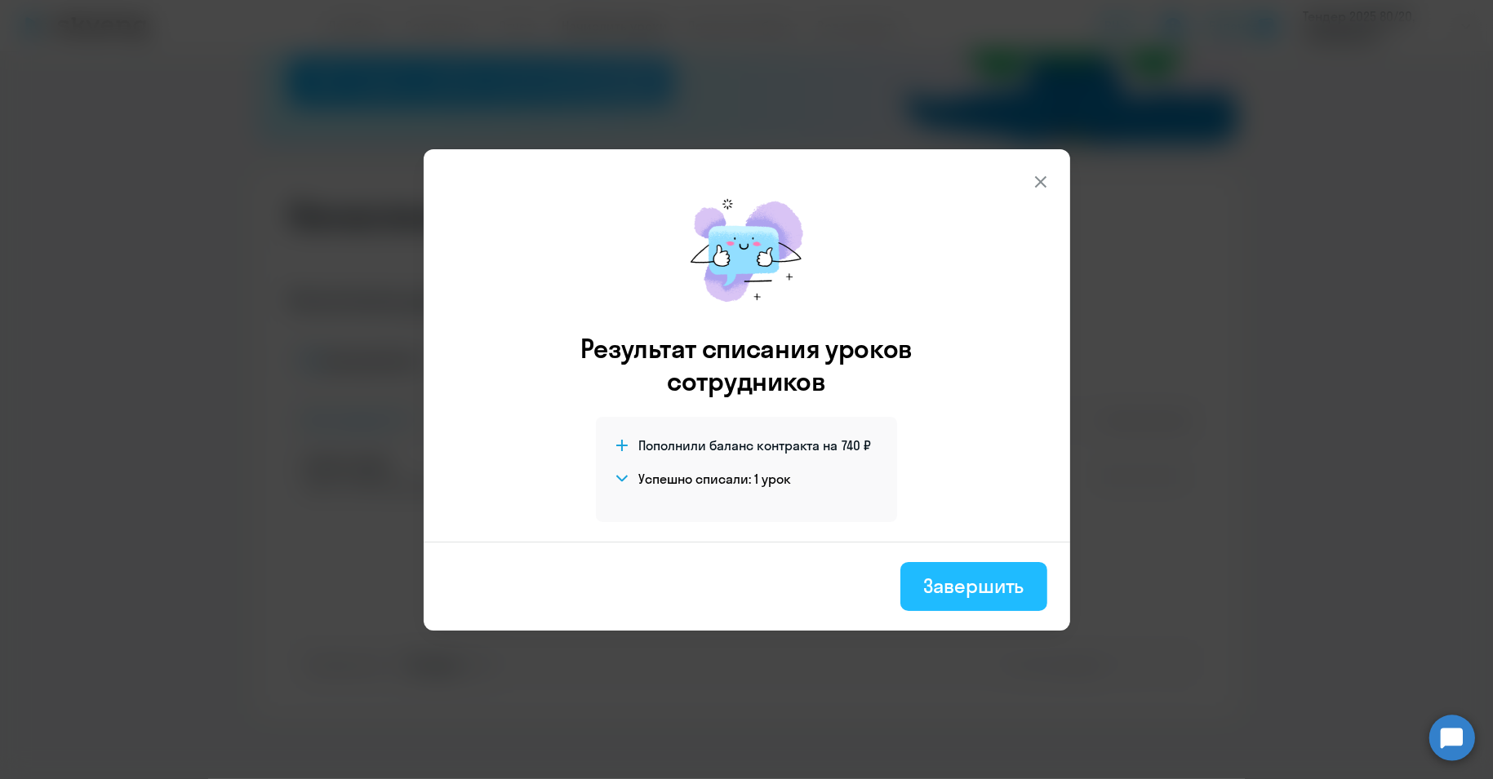
click at [957, 593] on div "Завершить" at bounding box center [973, 586] width 100 height 26
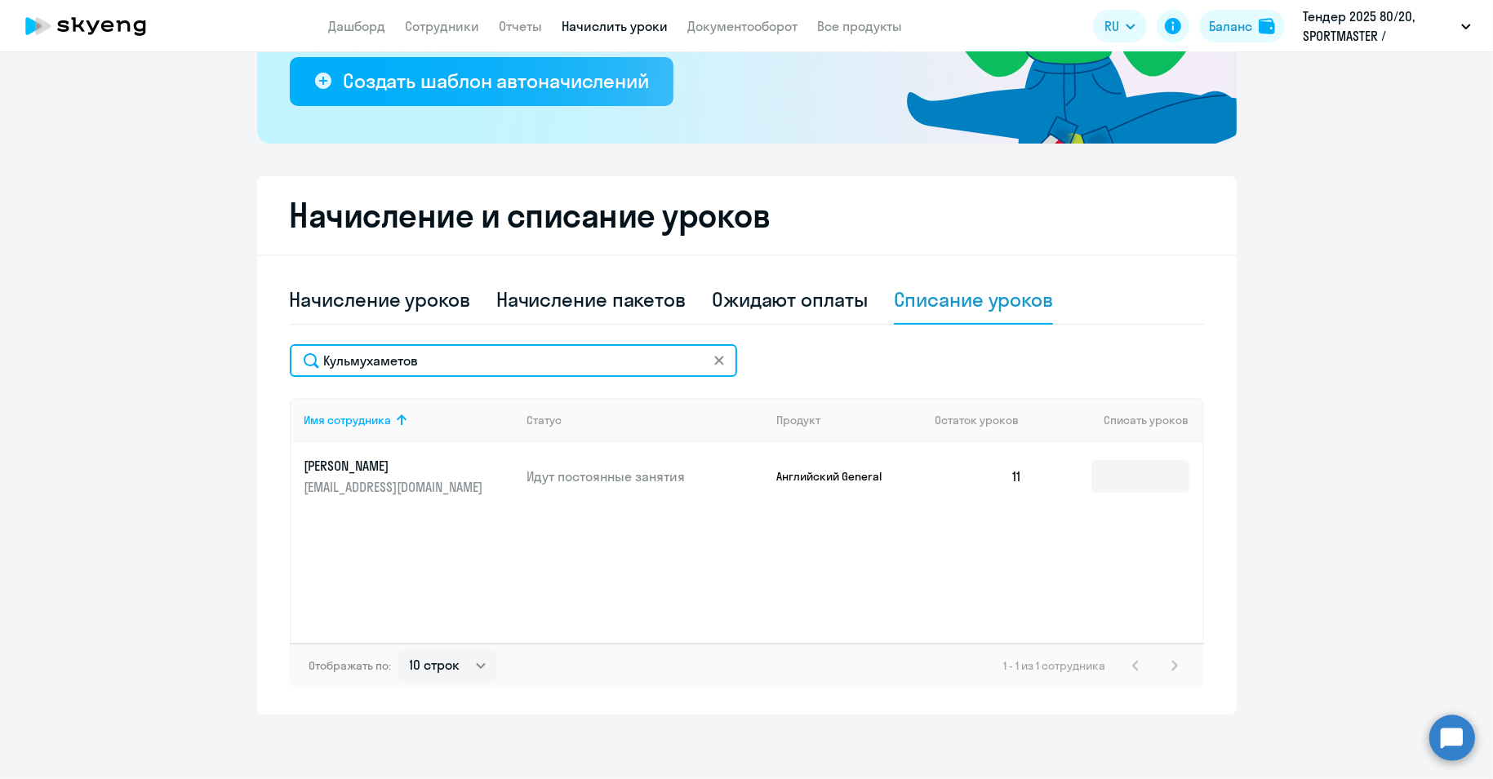
click at [375, 365] on input "Кульмухаметов" at bounding box center [513, 360] width 447 height 33
paste input "фанасье"
click at [339, 356] on input "[PERSON_NAME]" at bounding box center [513, 360] width 447 height 33
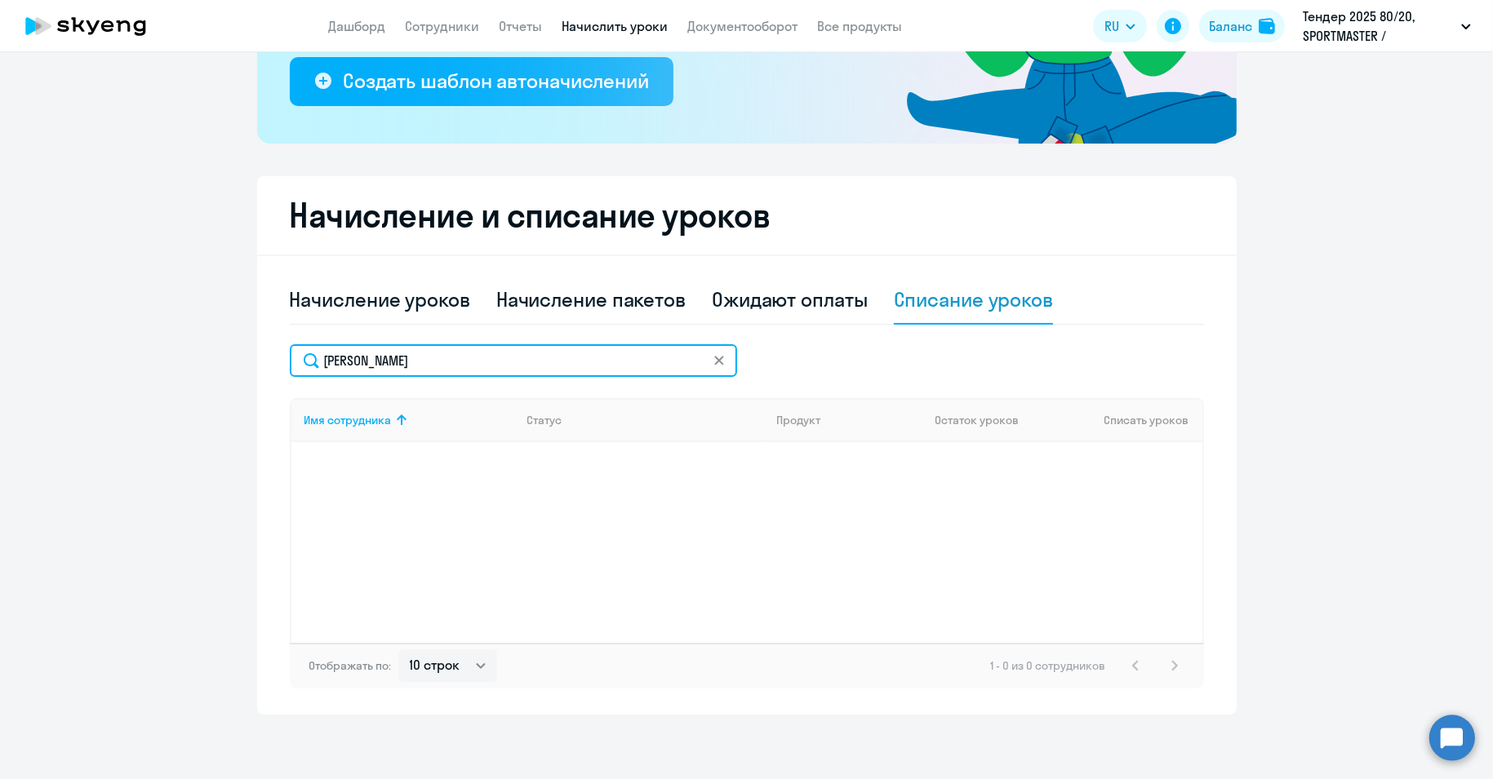
paste input "емето"
type input "[PERSON_NAME]"
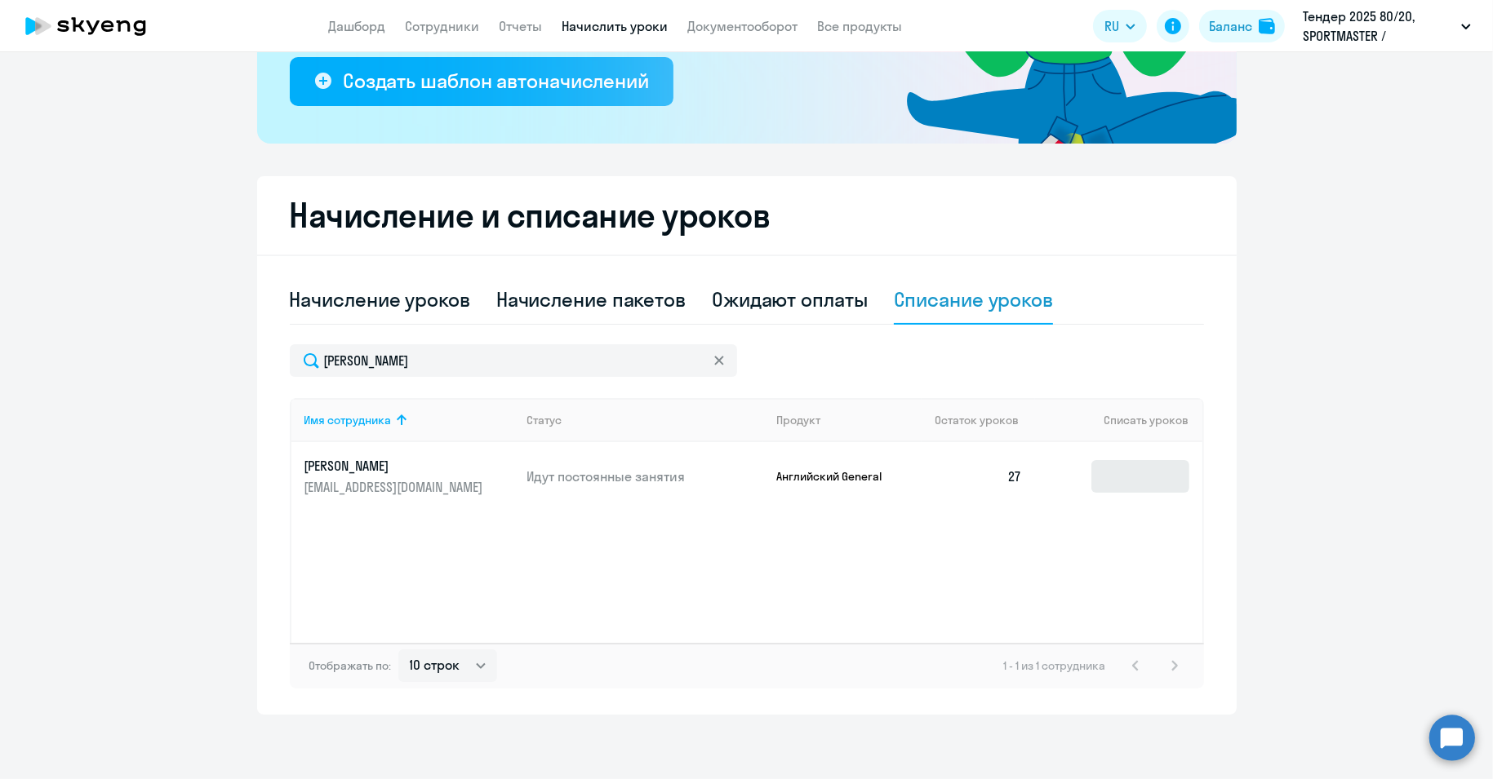
drag, startPoint x: 1122, startPoint y: 457, endPoint x: 1132, endPoint y: 465, distance: 12.7
click at [1129, 461] on td at bounding box center [1118, 476] width 166 height 69
click at [1130, 474] on input at bounding box center [1140, 476] width 98 height 33
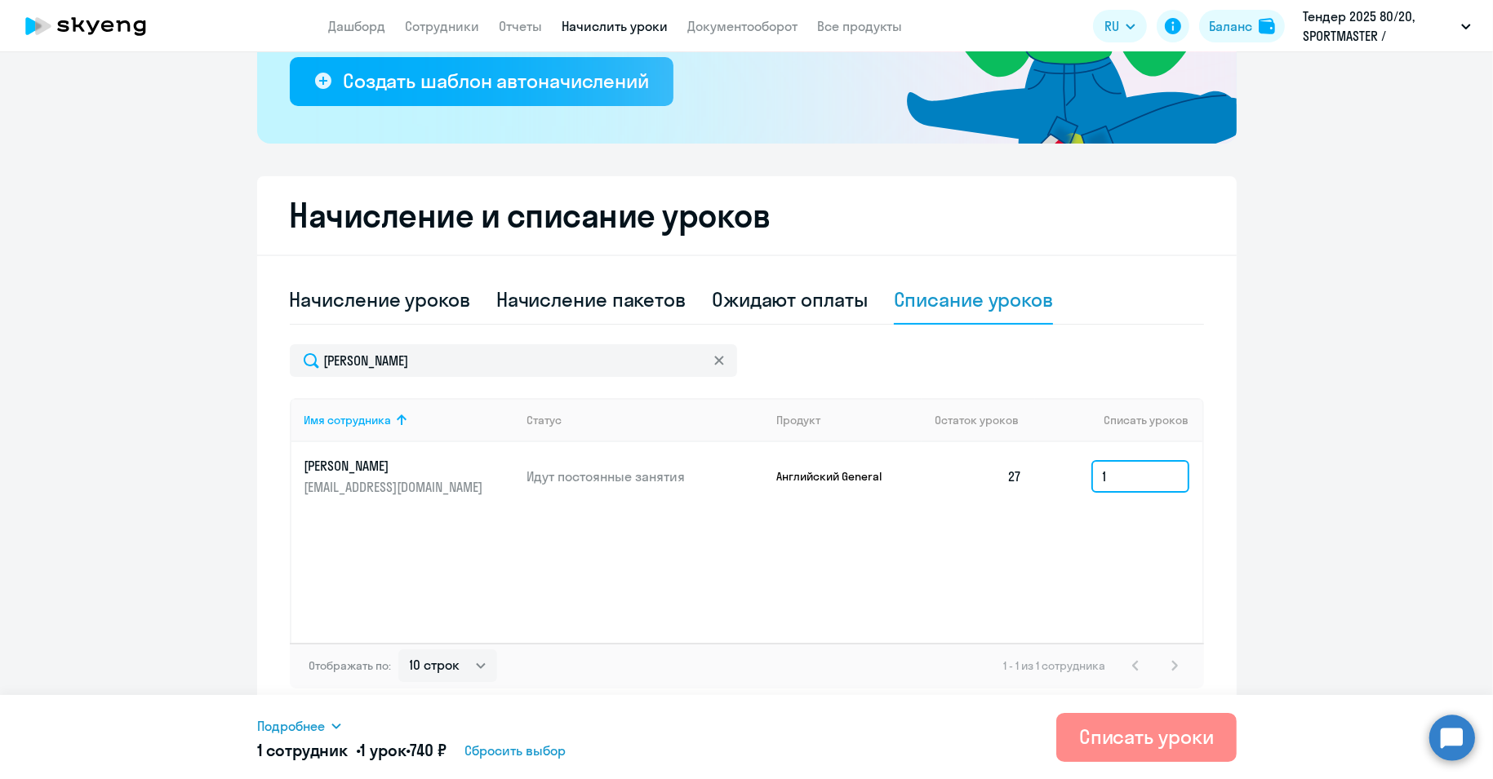
type input "1"
click at [1127, 739] on div "Списать уроки" at bounding box center [1146, 737] width 135 height 26
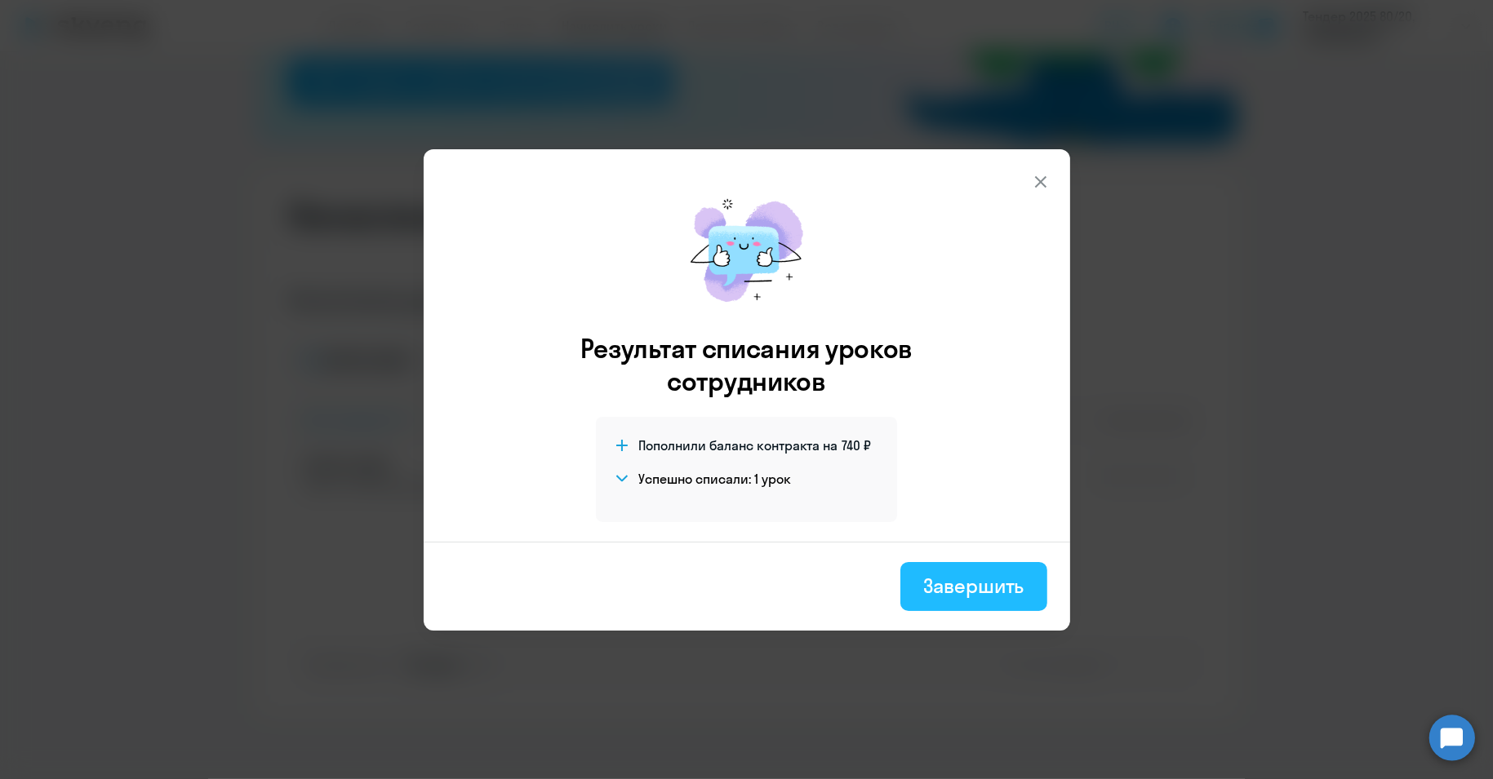
click at [991, 591] on div "Завершить" at bounding box center [973, 586] width 100 height 26
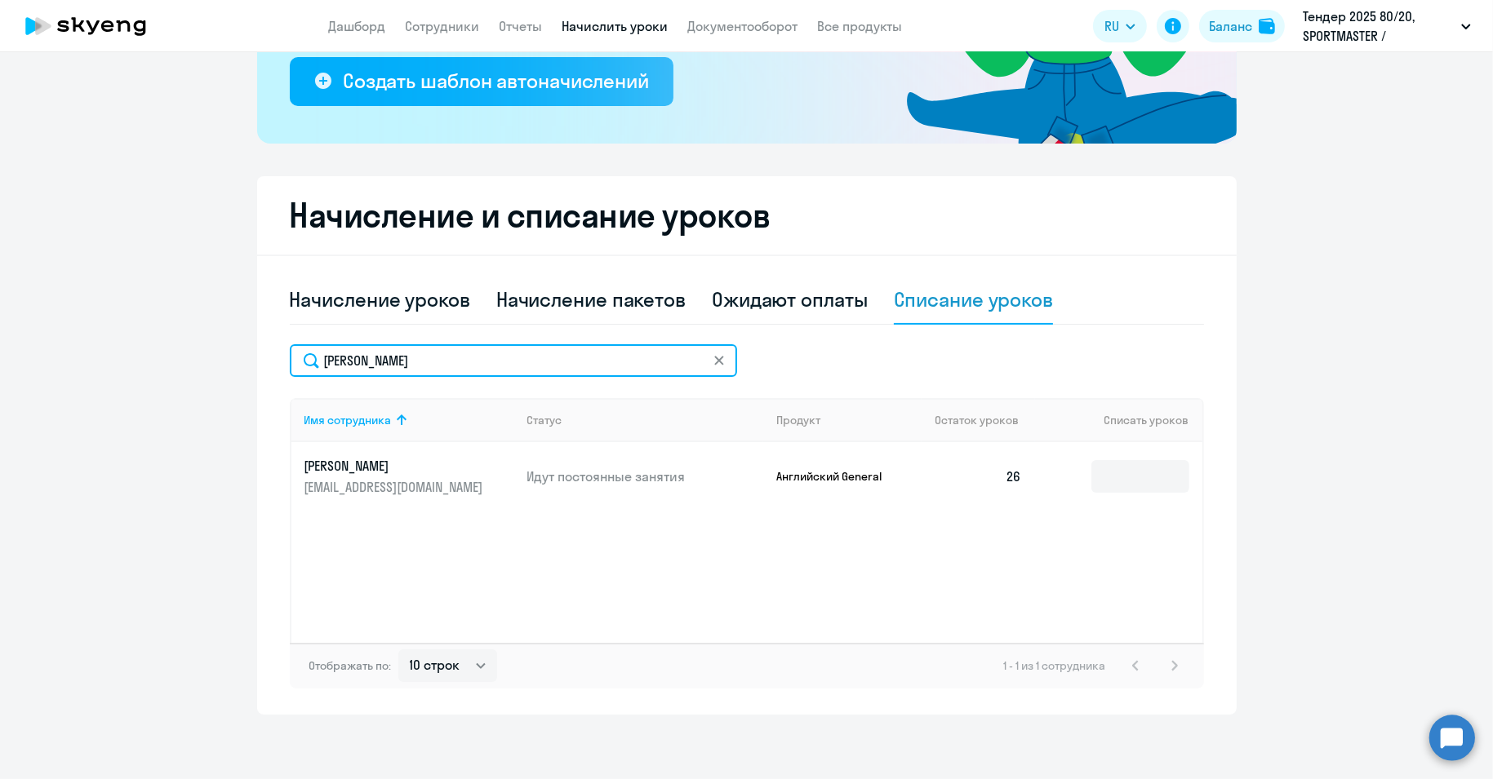
drag, startPoint x: 319, startPoint y: 366, endPoint x: 327, endPoint y: 367, distance: 8.2
click at [321, 366] on input "[PERSON_NAME]" at bounding box center [513, 360] width 447 height 33
click at [327, 366] on input "[PERSON_NAME]" at bounding box center [513, 360] width 447 height 33
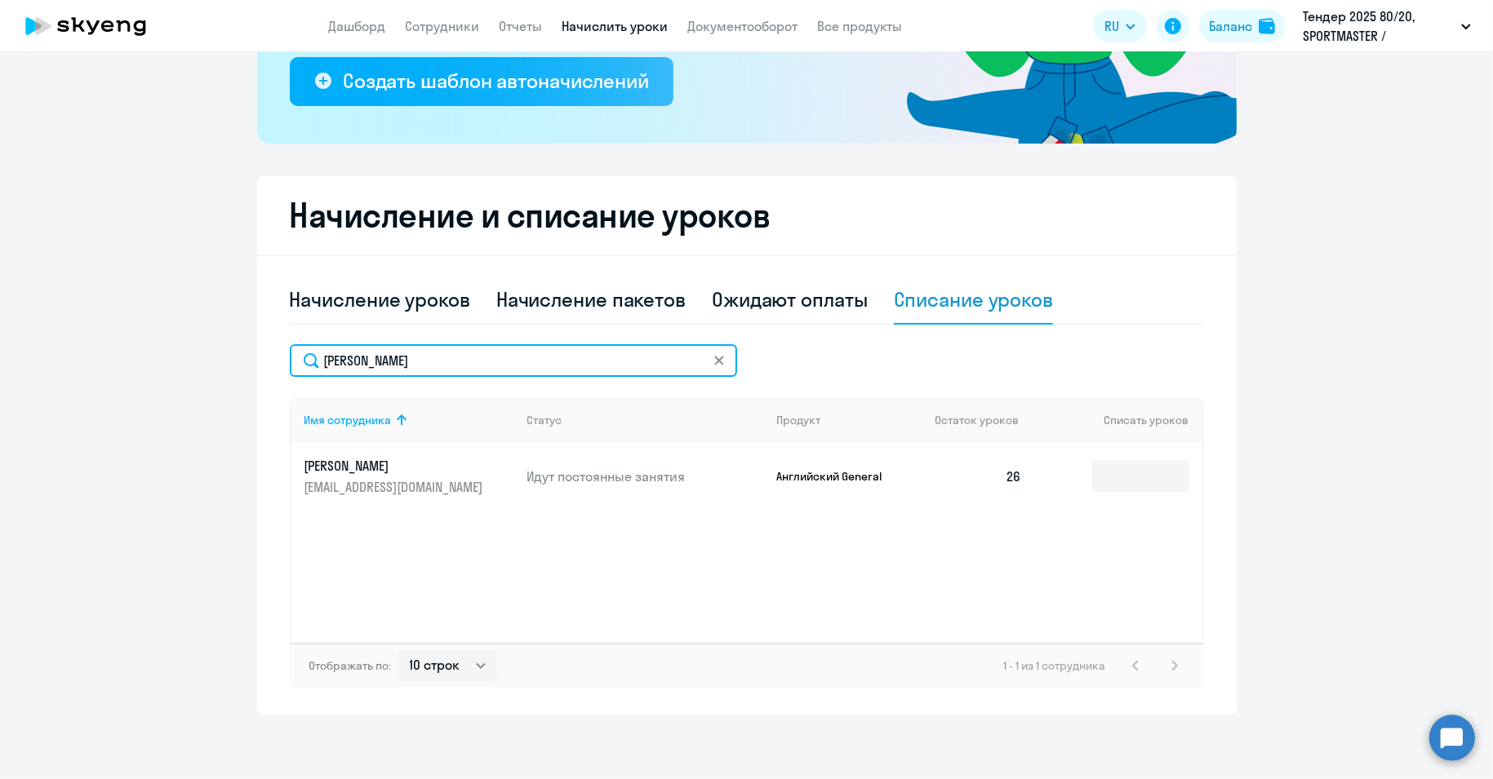
paste input "тепин"
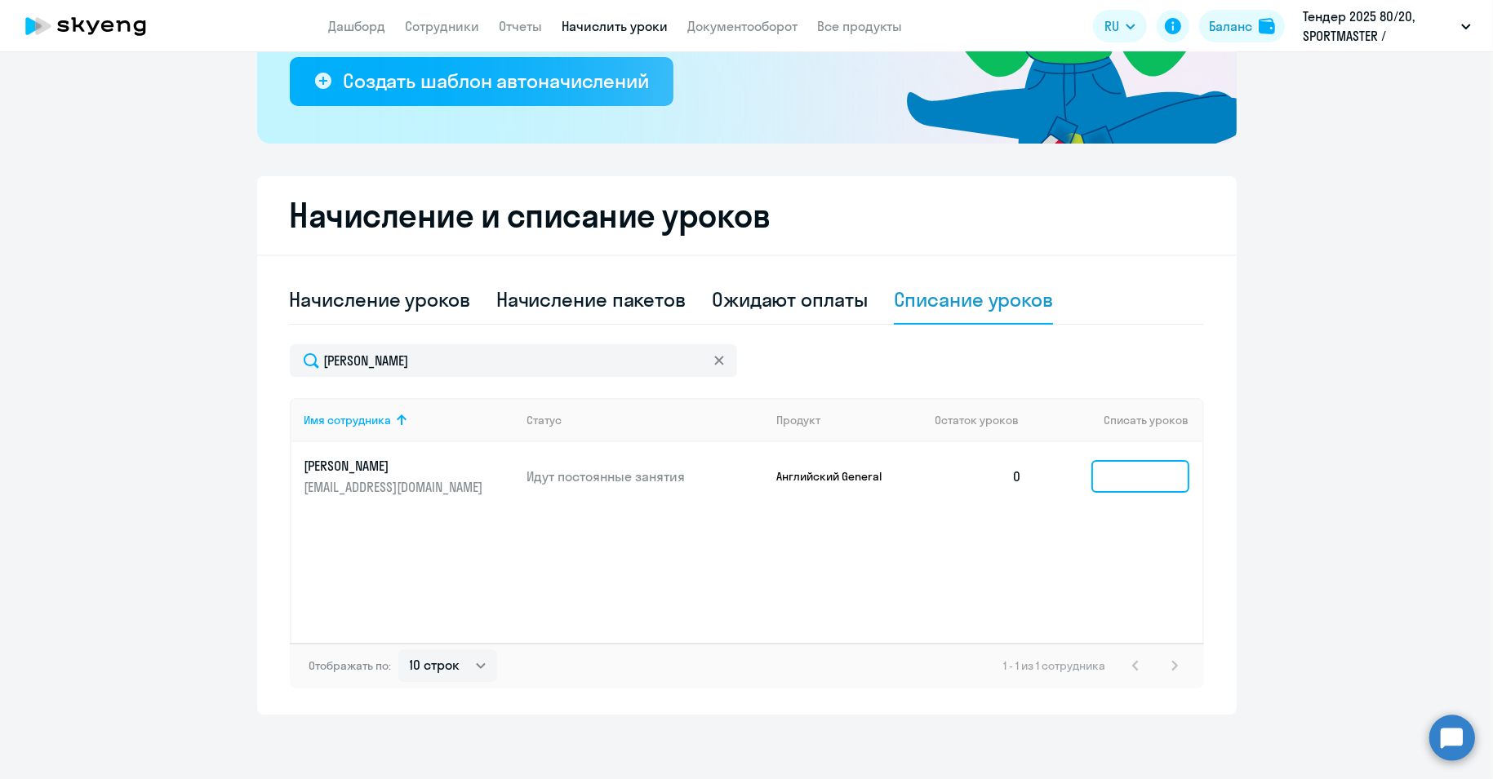
click at [1121, 482] on input at bounding box center [1140, 476] width 98 height 33
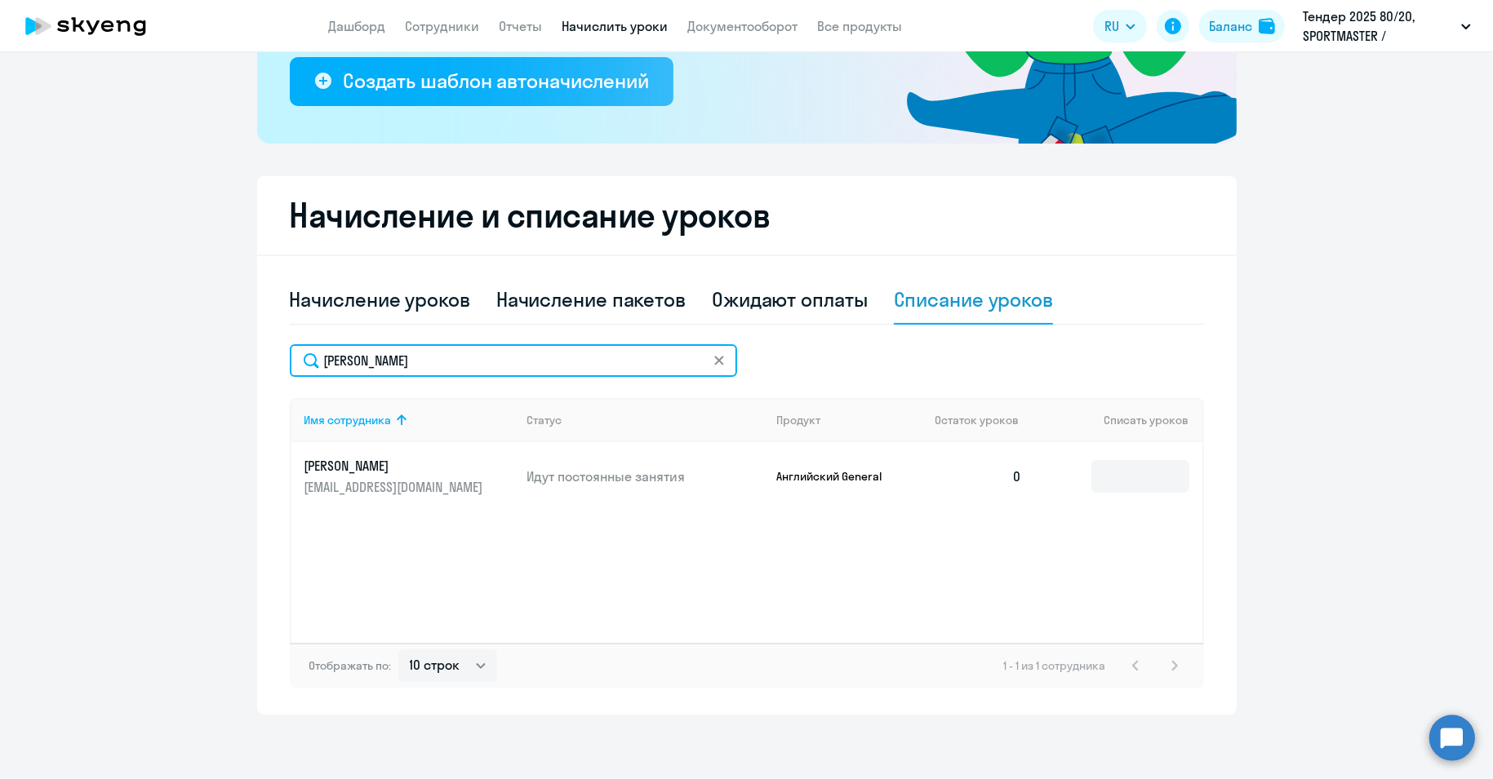
click at [352, 354] on input "[PERSON_NAME]" at bounding box center [513, 360] width 447 height 33
paste input "естопалова"
type input "[PERSON_NAME]"
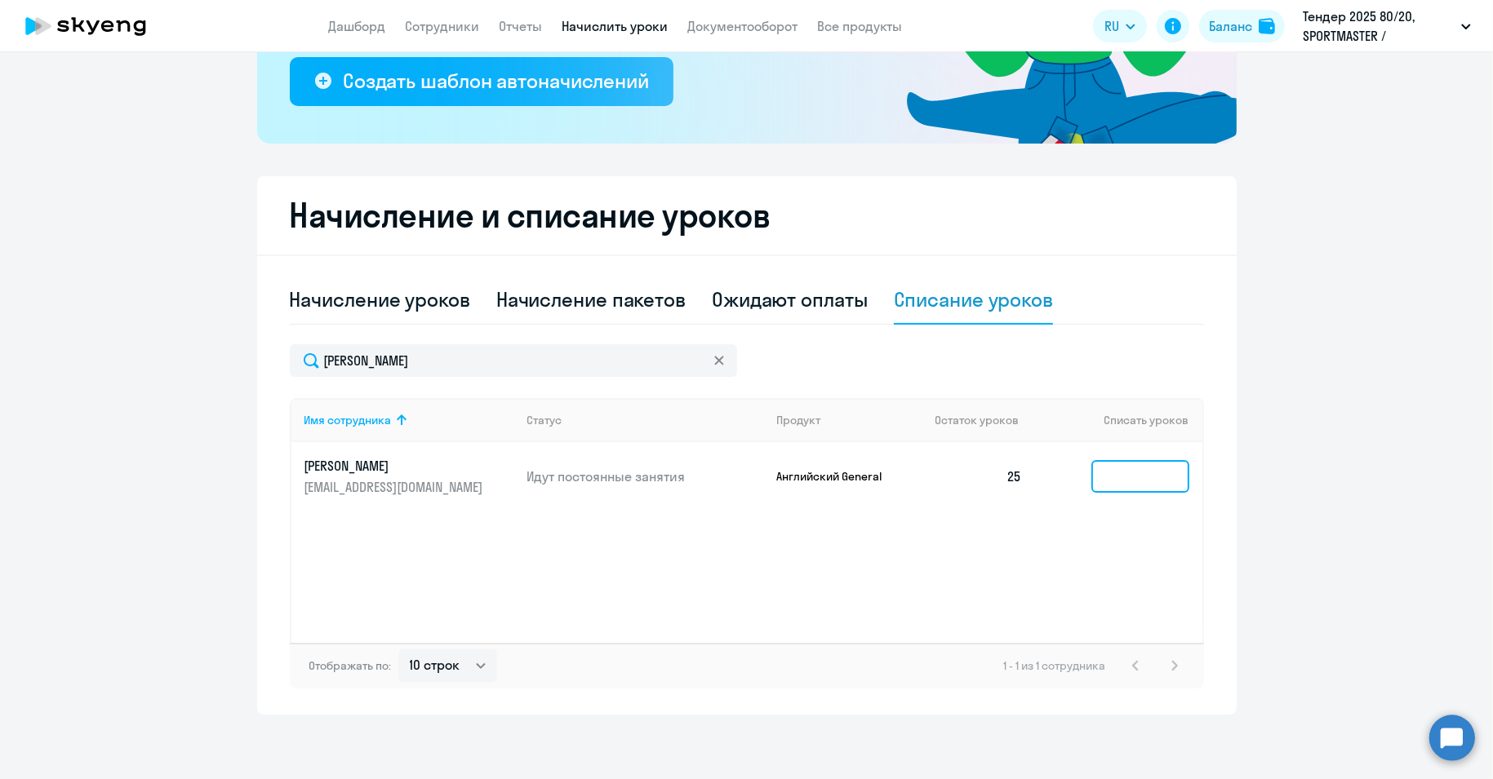
click at [1152, 478] on input at bounding box center [1140, 476] width 98 height 33
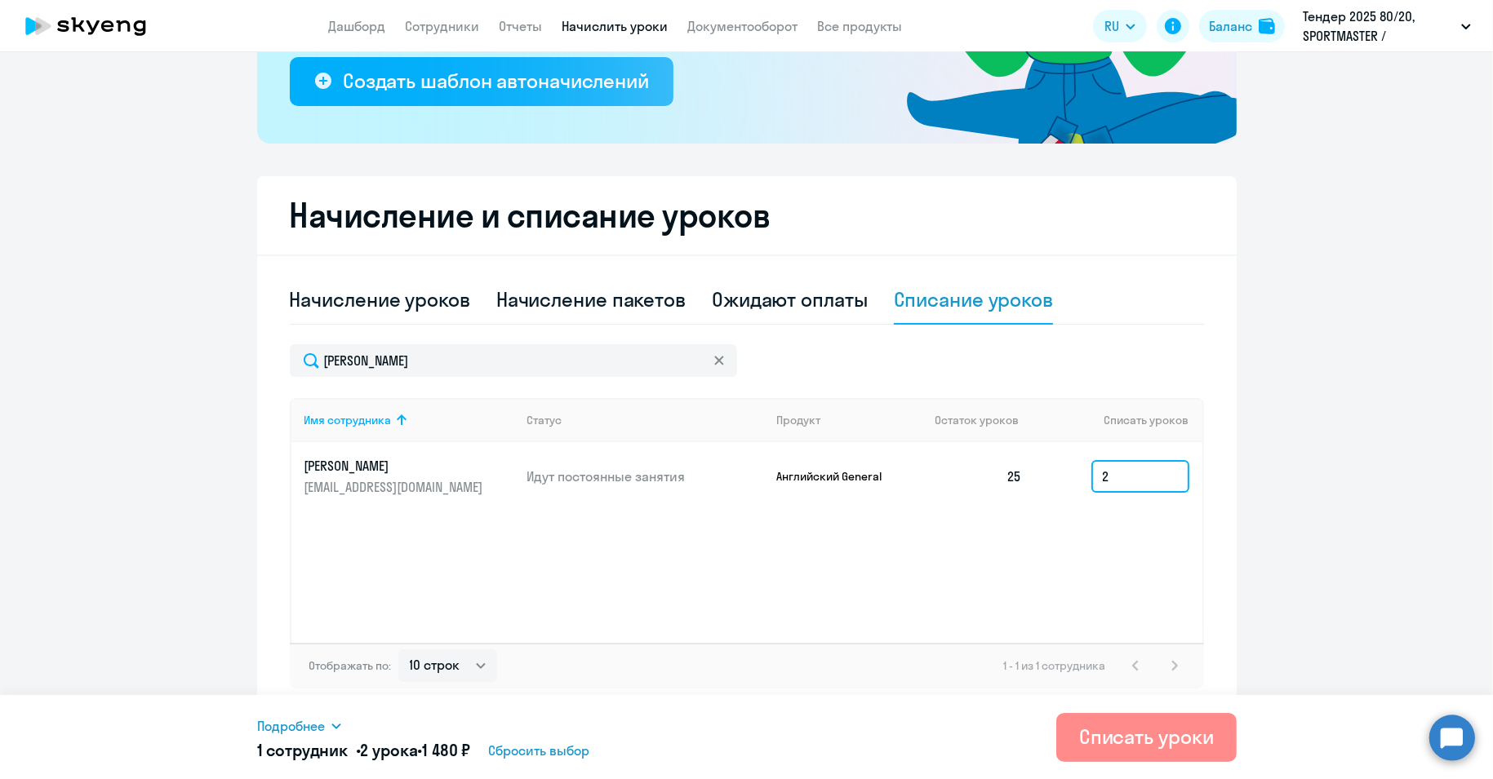
type input "2"
click at [1126, 750] on button "Списать уроки" at bounding box center [1146, 737] width 180 height 49
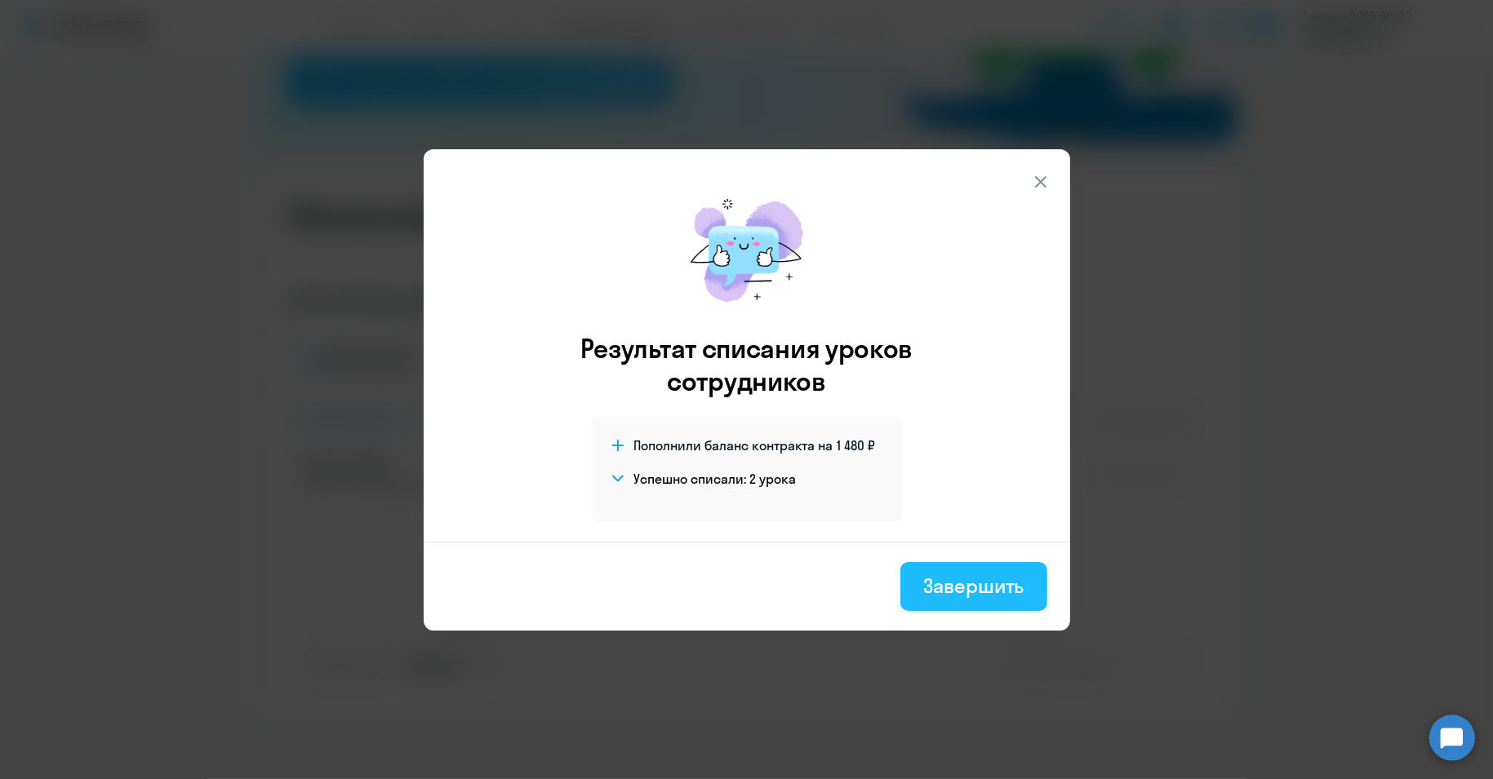
click at [958, 600] on button "Завершить" at bounding box center [973, 586] width 146 height 49
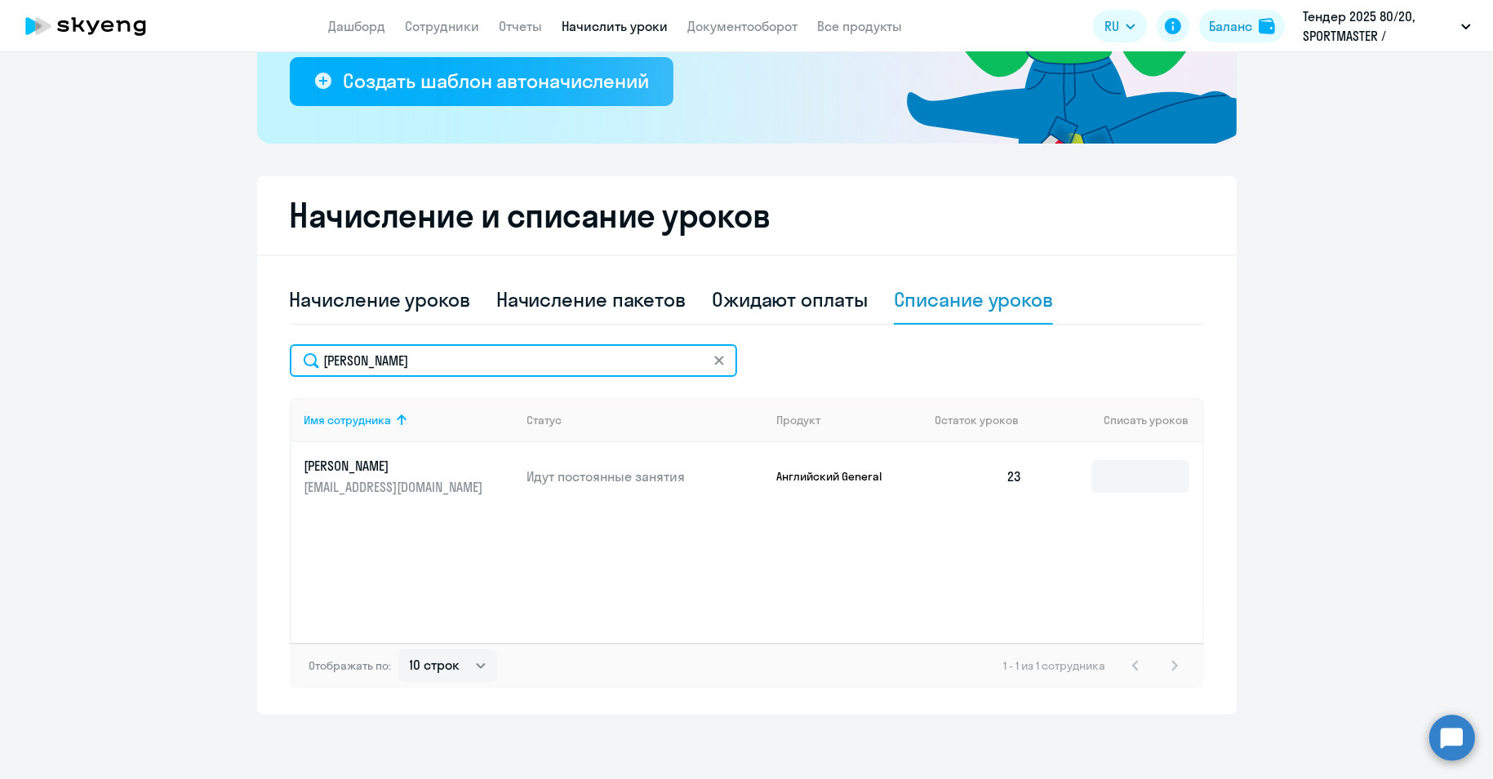
click at [355, 362] on input "[PERSON_NAME]" at bounding box center [513, 360] width 447 height 33
paste input "метов"
type input "[PERSON_NAME]"
